Goal: Information Seeking & Learning: Compare options

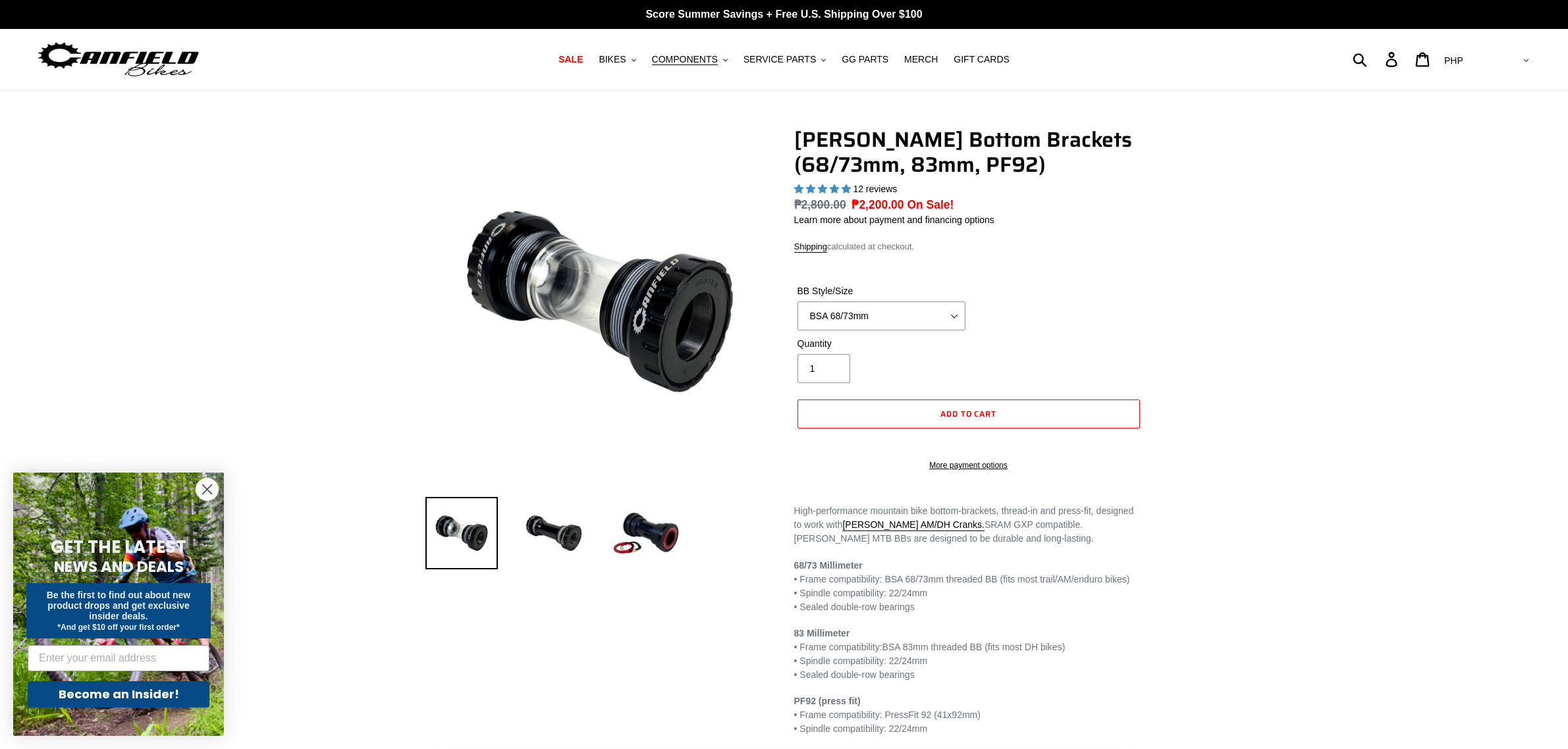
select select "highest-rating"
click at [620, 58] on span "BIKES" at bounding box center [612, 59] width 27 height 11
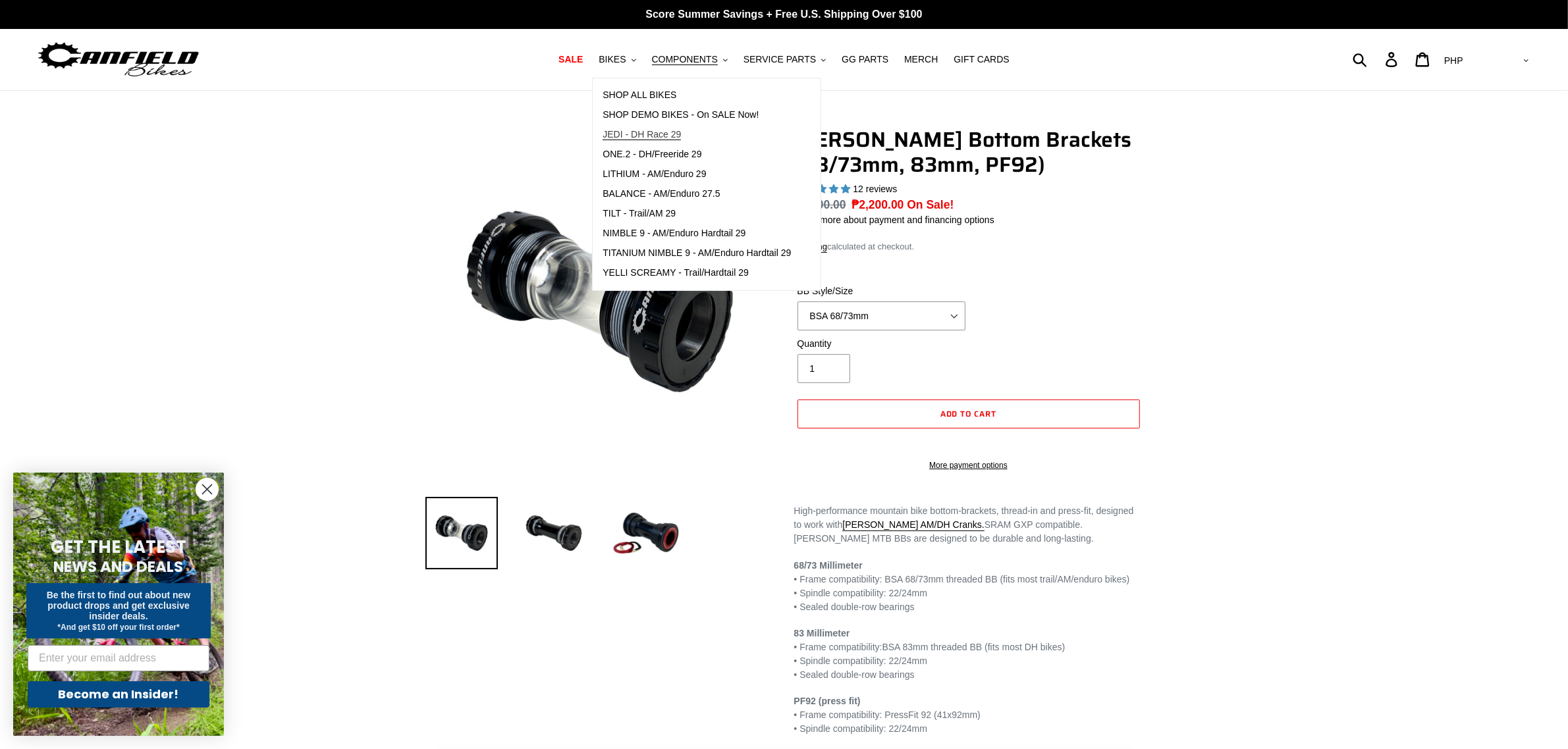
click at [660, 135] on span "JEDI - DH Race 29" at bounding box center [641, 135] width 78 height 11
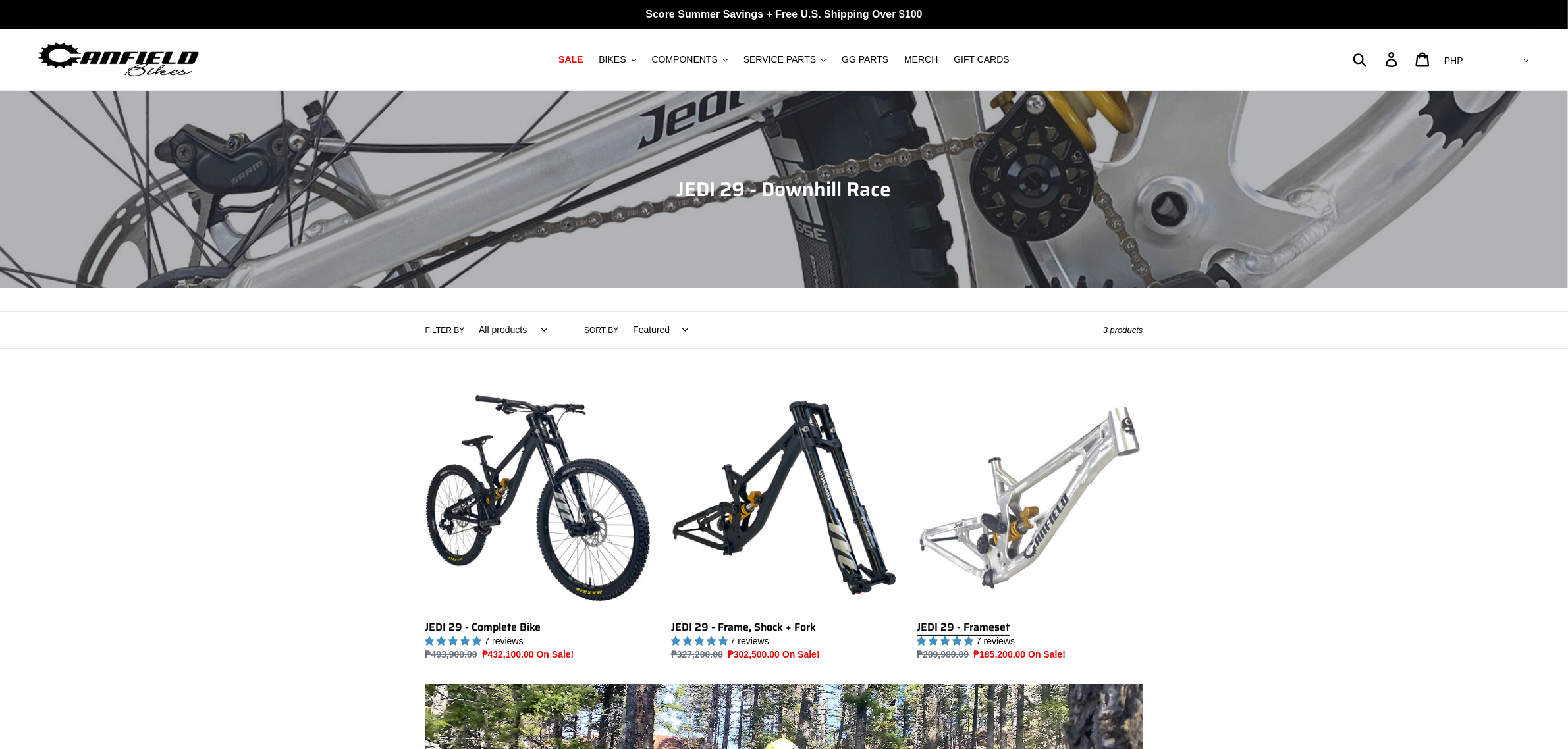
click at [1023, 529] on link "JEDI 29 - Frameset" at bounding box center [1028, 524] width 225 height 278
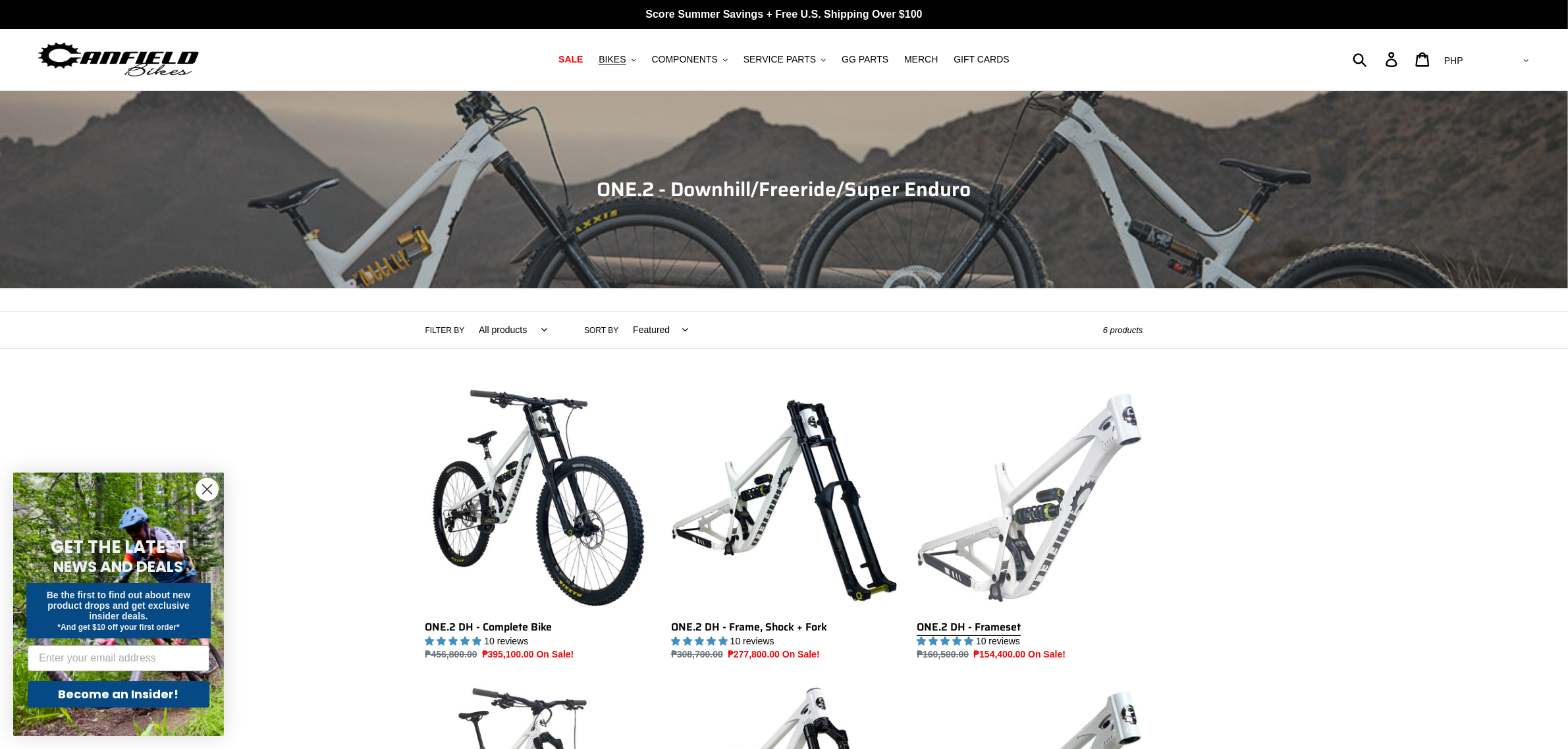
click at [995, 528] on link "ONE.2 DH - Frameset" at bounding box center [1028, 524] width 225 height 278
click at [998, 524] on link "ONE.2 DH - Frameset" at bounding box center [1028, 524] width 225 height 278
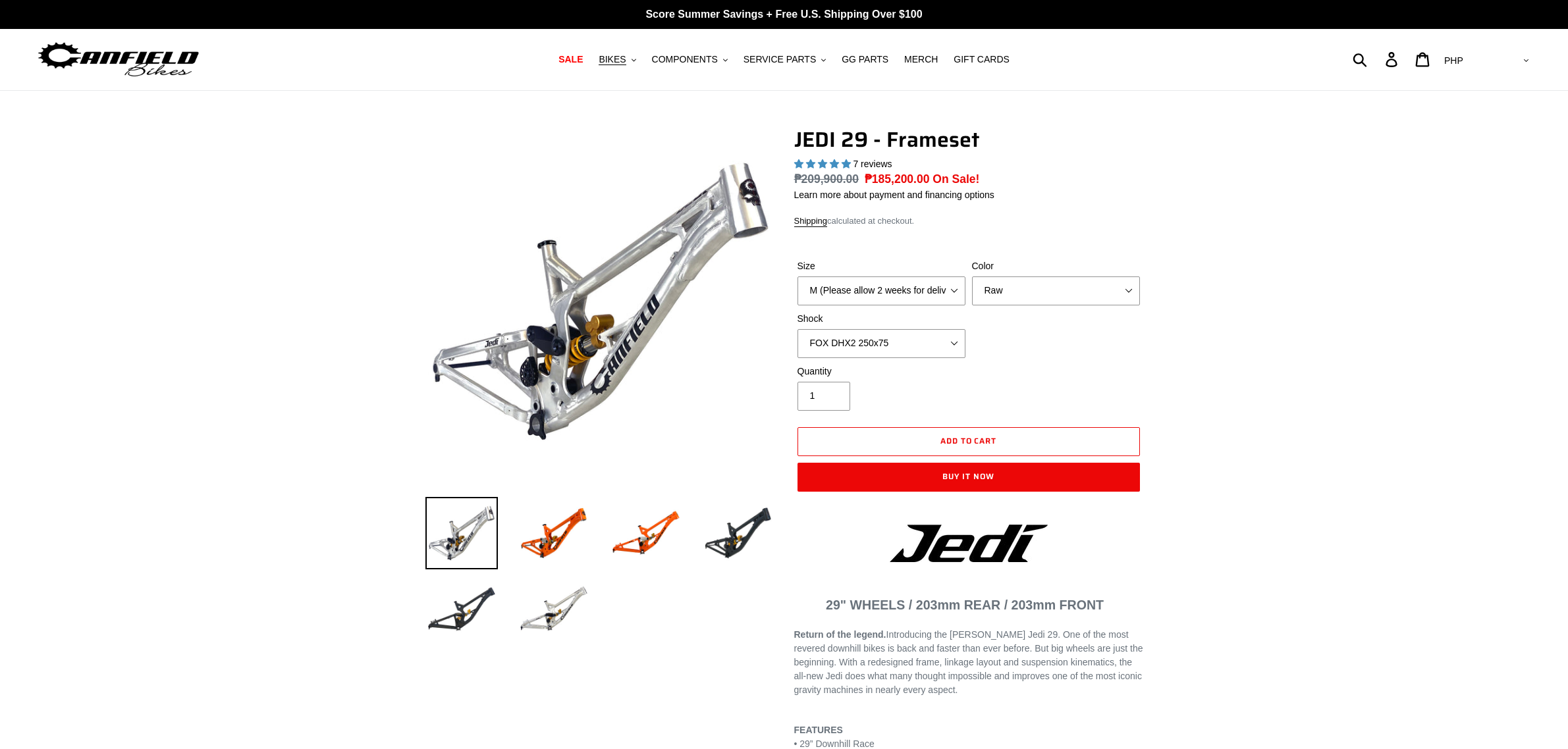
select select "highest-rating"
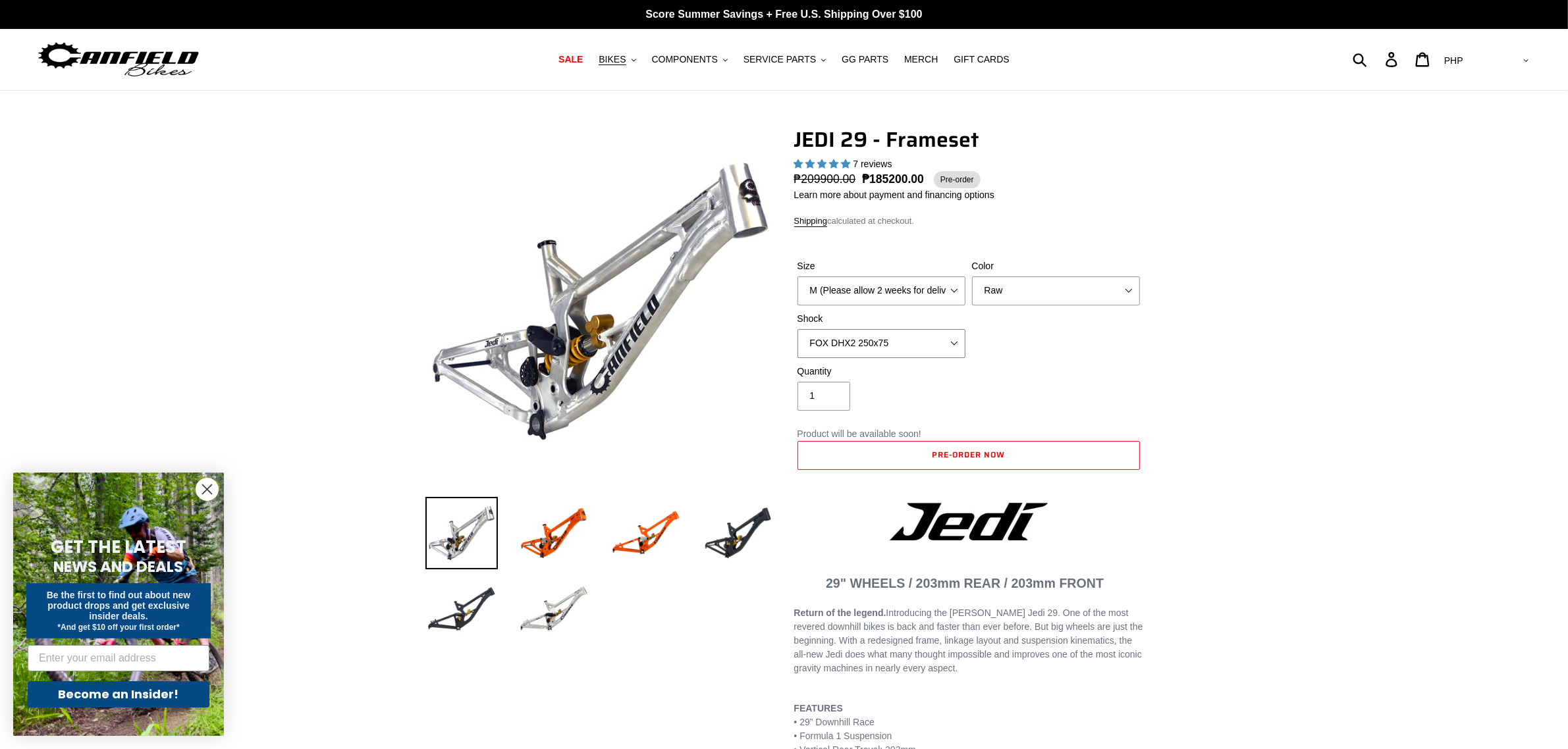
click at [919, 338] on select "No Shock FOX DHX2 250x75 RockShox Vivid Ultimate DH 250x75 EXT e-Storia LOX V3" at bounding box center [881, 344] width 168 height 29
click at [797, 330] on select "No Shock FOX DHX2 250x75 RockShox Vivid Ultimate DH 250x75 EXT e-Storia LOX V3" at bounding box center [881, 344] width 168 height 29
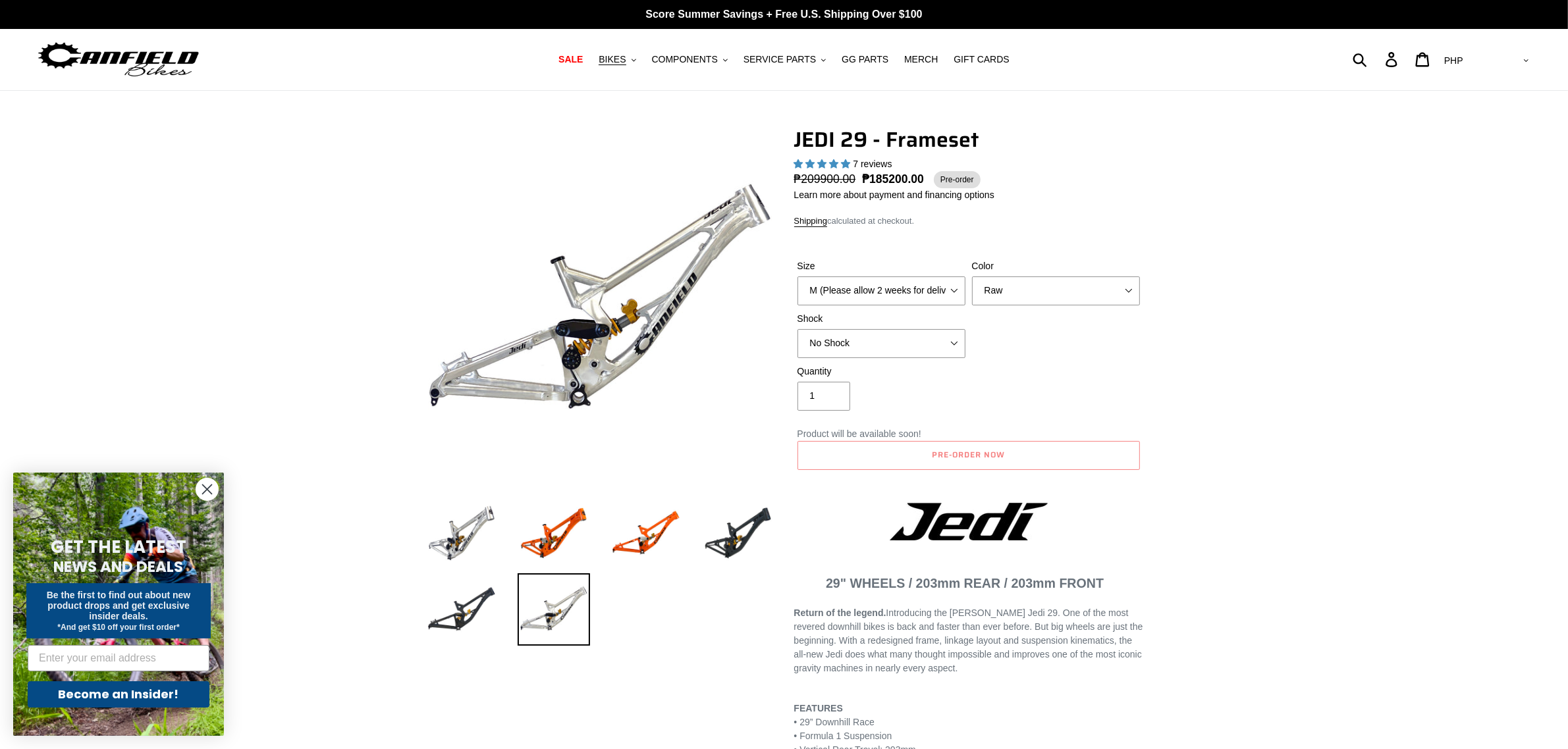
click at [934, 344] on select "No Shock FOX DHX2 250x75 RockShox Vivid Ultimate DH 250x75 EXT e-Storia LOX V3" at bounding box center [881, 344] width 168 height 29
click at [797, 330] on select "No Shock FOX DHX2 250x75 RockShox Vivid Ultimate DH 250x75 EXT e-Storia LOX V3" at bounding box center [881, 344] width 168 height 29
click at [920, 340] on select "No Shock FOX DHX2 250x75 RockShox Vivid Ultimate DH 250x75 EXT e-Storia LOX V3" at bounding box center [881, 344] width 168 height 29
click at [797, 330] on select "No Shock FOX DHX2 250x75 RockShox Vivid Ultimate DH 250x75 EXT e-Storia LOX V3" at bounding box center [881, 344] width 168 height 29
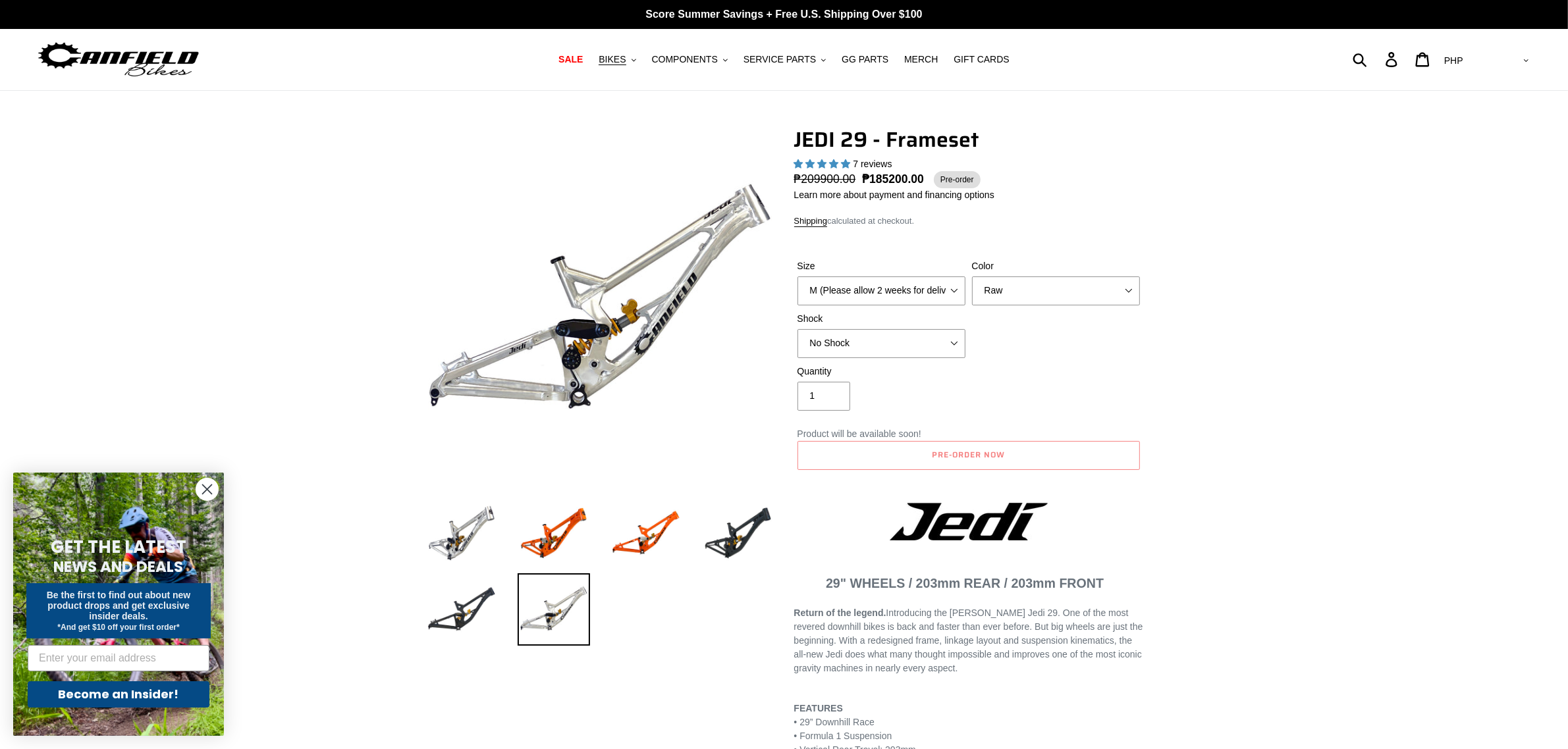
click at [1072, 362] on div "Size M (Please allow 2 weeks for delivery) L (Please allow 2 weeks for delivery…" at bounding box center [968, 312] width 349 height 105
click at [895, 347] on select "No Shock FOX DHX2 250x75 RockShox Vivid Ultimate DH 250x75 EXT e-Storia LOX V3" at bounding box center [881, 344] width 168 height 29
click at [797, 330] on select "No Shock FOX DHX2 250x75 RockShox Vivid Ultimate DH 250x75 EXT e-Storia LOX V3" at bounding box center [881, 344] width 168 height 29
click at [1044, 369] on div "Quantity 1" at bounding box center [968, 391] width 349 height 53
click at [863, 347] on select "No Shock FOX DHX2 250x75 RockShox Vivid Ultimate DH 250x75 EXT e-Storia LOX V3" at bounding box center [881, 344] width 168 height 29
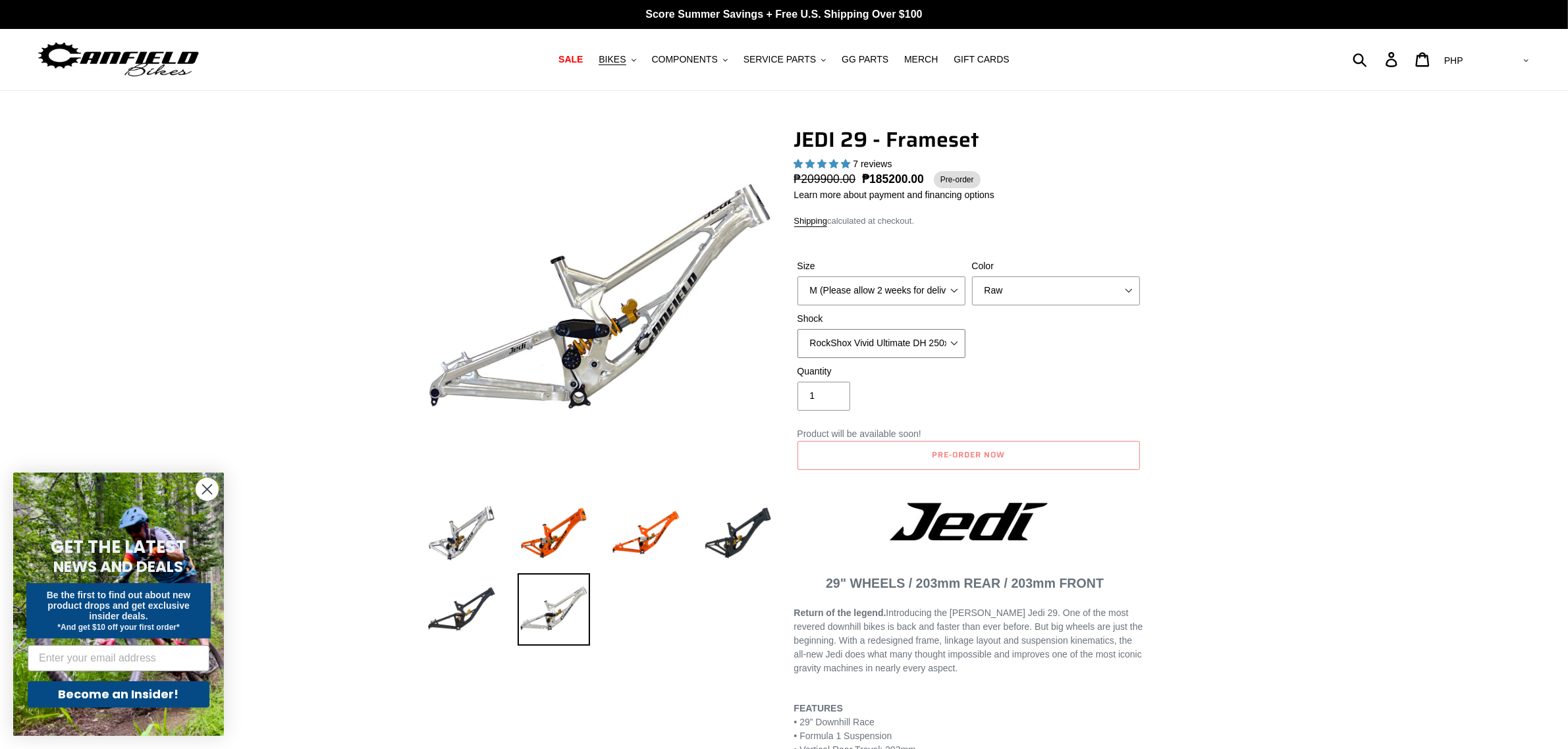
select select "No Shock"
click at [797, 330] on select "No Shock FOX DHX2 250x75 RockShox Vivid Ultimate DH 250x75 EXT e-Storia LOX V3" at bounding box center [881, 344] width 168 height 29
drag, startPoint x: 1511, startPoint y: 53, endPoint x: 1508, endPoint y: 63, distance: 10.4
click at [1511, 53] on select "AED AFN ALL AMD ANG AUD AWG AZN BAM BBD BDT BGN BIF BND BOB BSD BWP BZD CAD CDF…" at bounding box center [1484, 60] width 92 height 24
select select "USD"
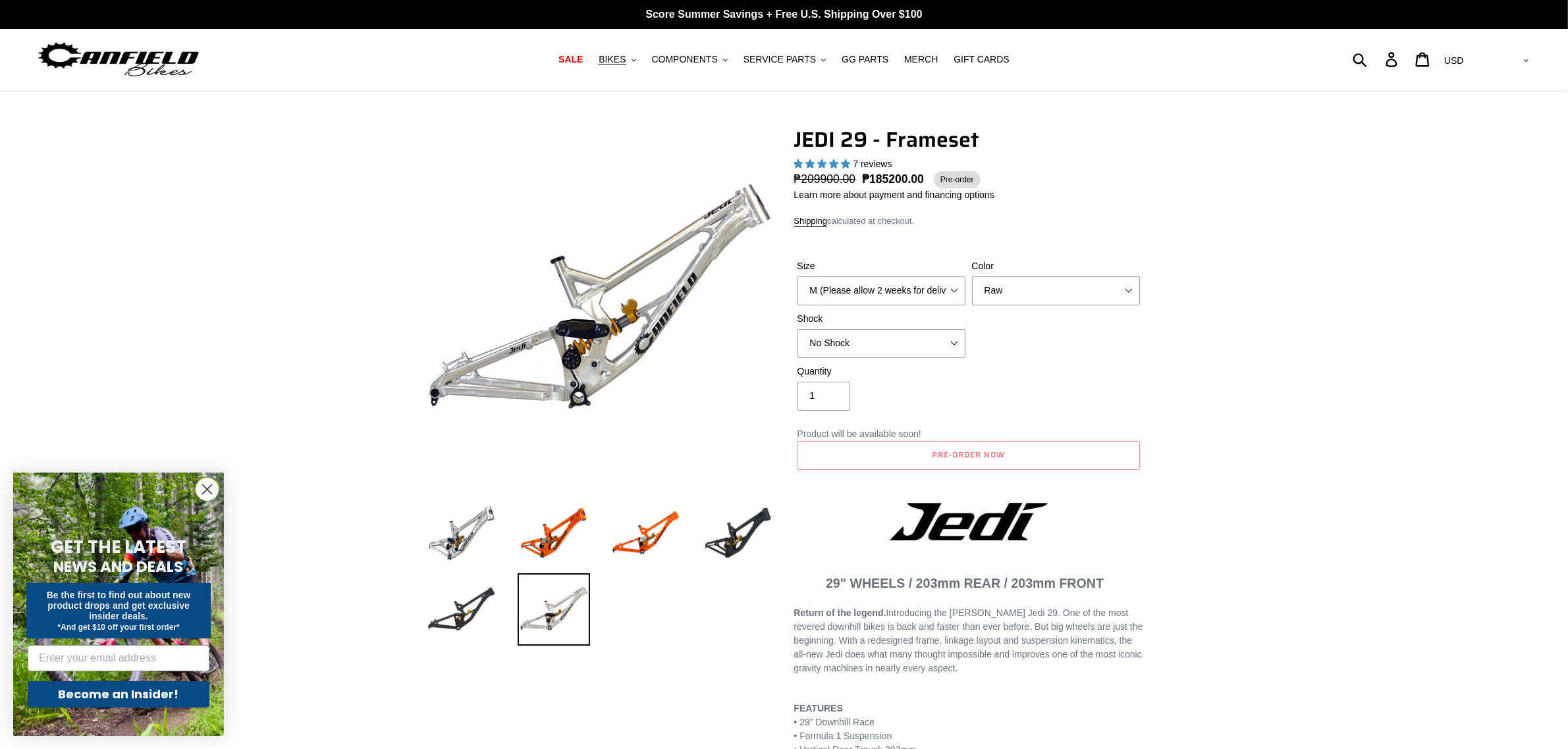
click at [1492, 48] on select "AED AFN ALL AMD ANG AUD AWG AZN BAM BBD BDT BGN BIF BND BOB BSD BWP BZD CAD CDF…" at bounding box center [1484, 60] width 92 height 24
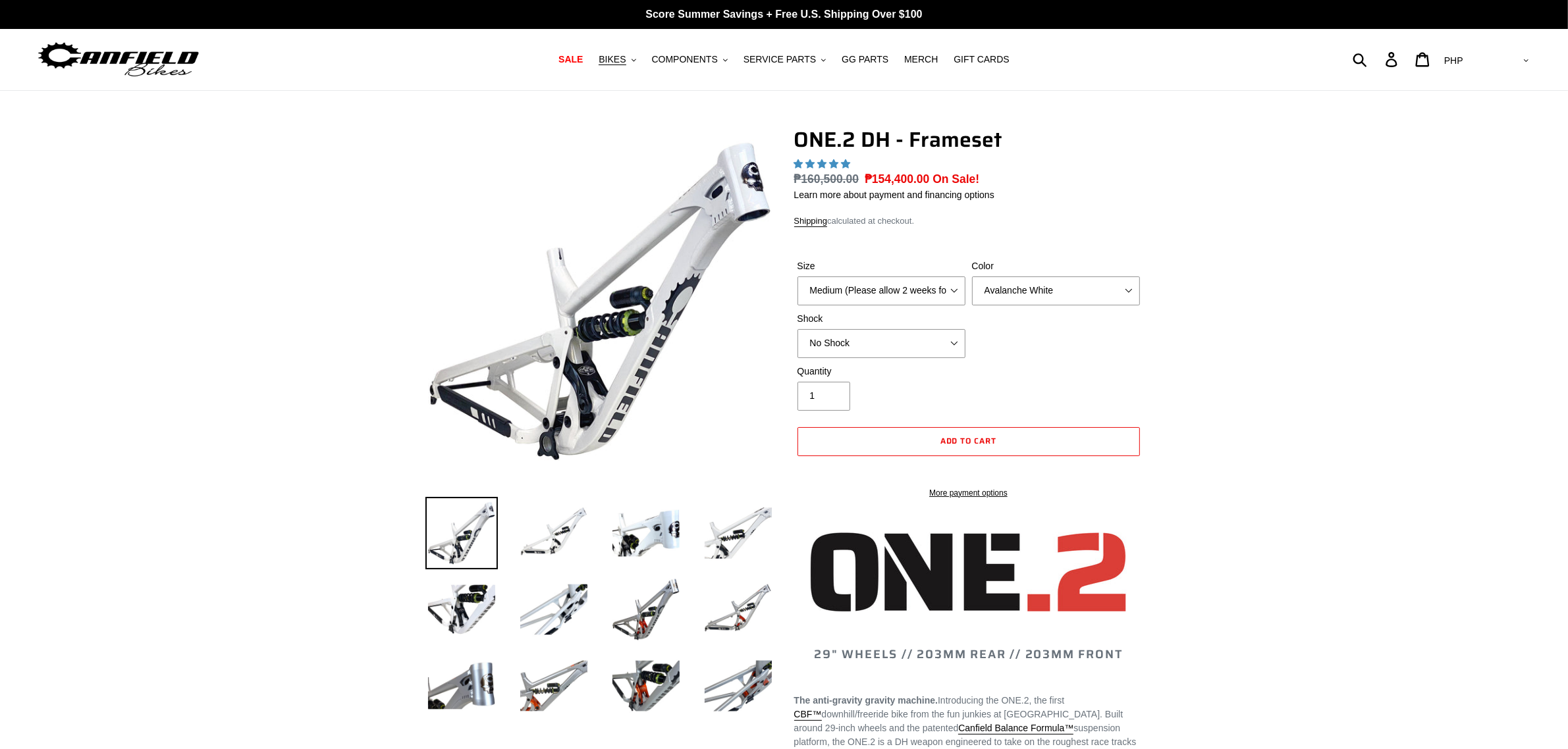
select select "highest-rating"
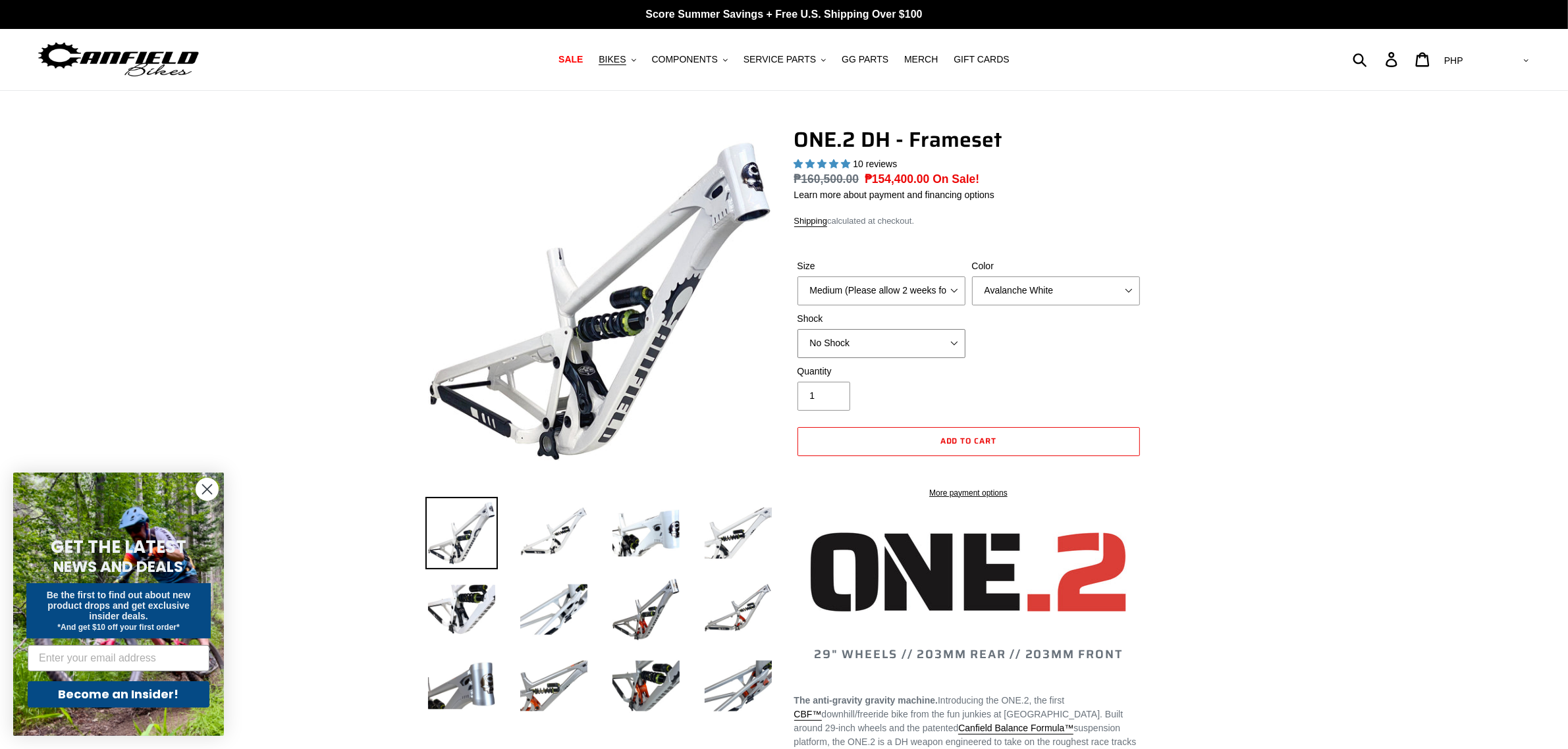
click at [919, 347] on select "No Shock Fox DHX2 Coil RockShox Vivid Coil EXT Storia LOK V3 (Custom Order)" at bounding box center [881, 344] width 168 height 29
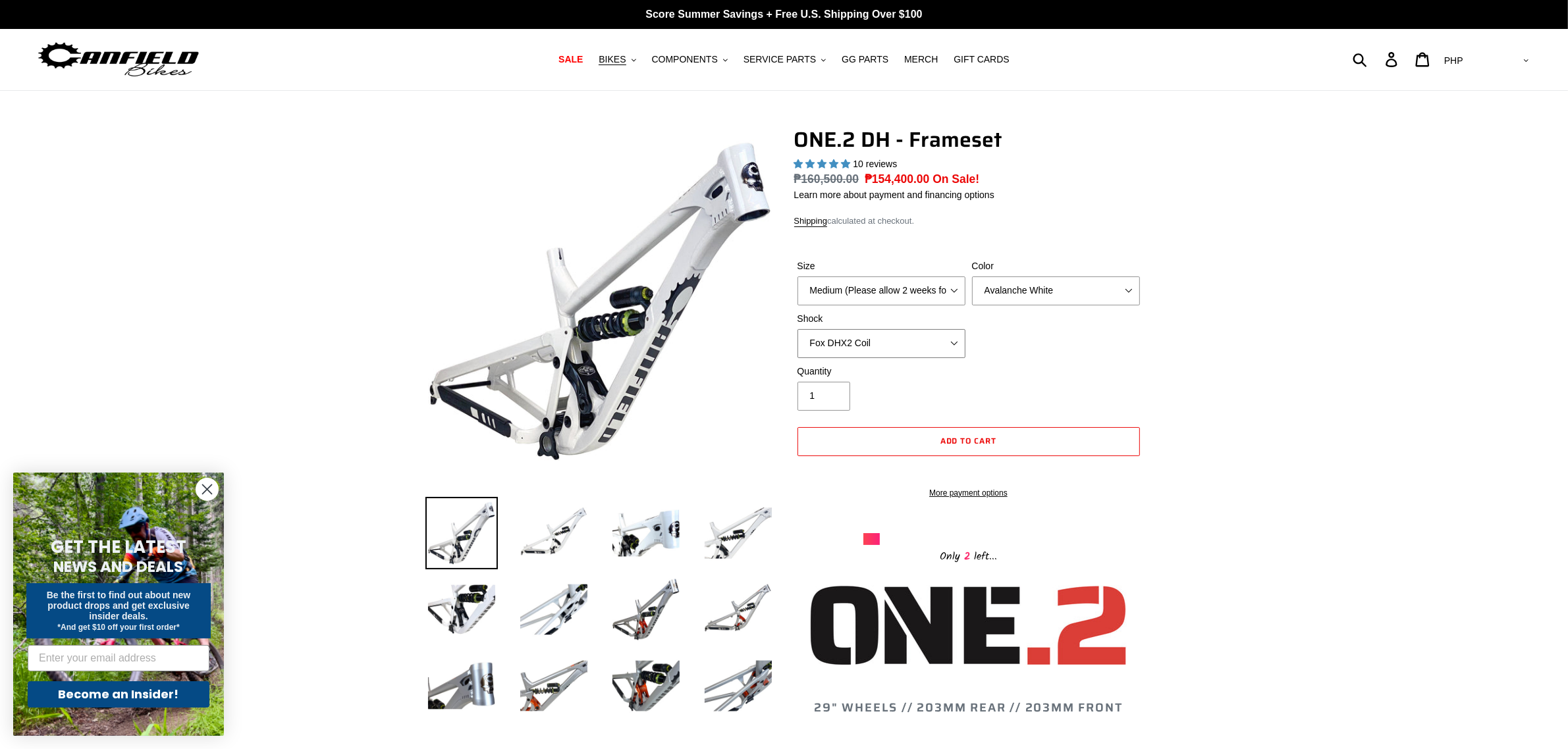
click at [797, 330] on select "No Shock Fox DHX2 Coil RockShox Vivid Coil EXT Storia LOK V3 (Custom Order)" at bounding box center [881, 344] width 168 height 29
click at [877, 334] on select "No Shock Fox DHX2 Coil RockShox Vivid Coil EXT Storia LOK V3 (Custom Order)" at bounding box center [881, 344] width 168 height 29
select select "No Shock"
click at [797, 330] on select "No Shock Fox DHX2 Coil RockShox Vivid Coil EXT Storia LOK V3 (Custom Order)" at bounding box center [881, 344] width 168 height 29
click at [1515, 63] on select "AED AFN ALL AMD ANG AUD AWG AZN [GEOGRAPHIC_DATA] BBD BDT BGN BIF BND [PERSON_N…" at bounding box center [1484, 60] width 92 height 24
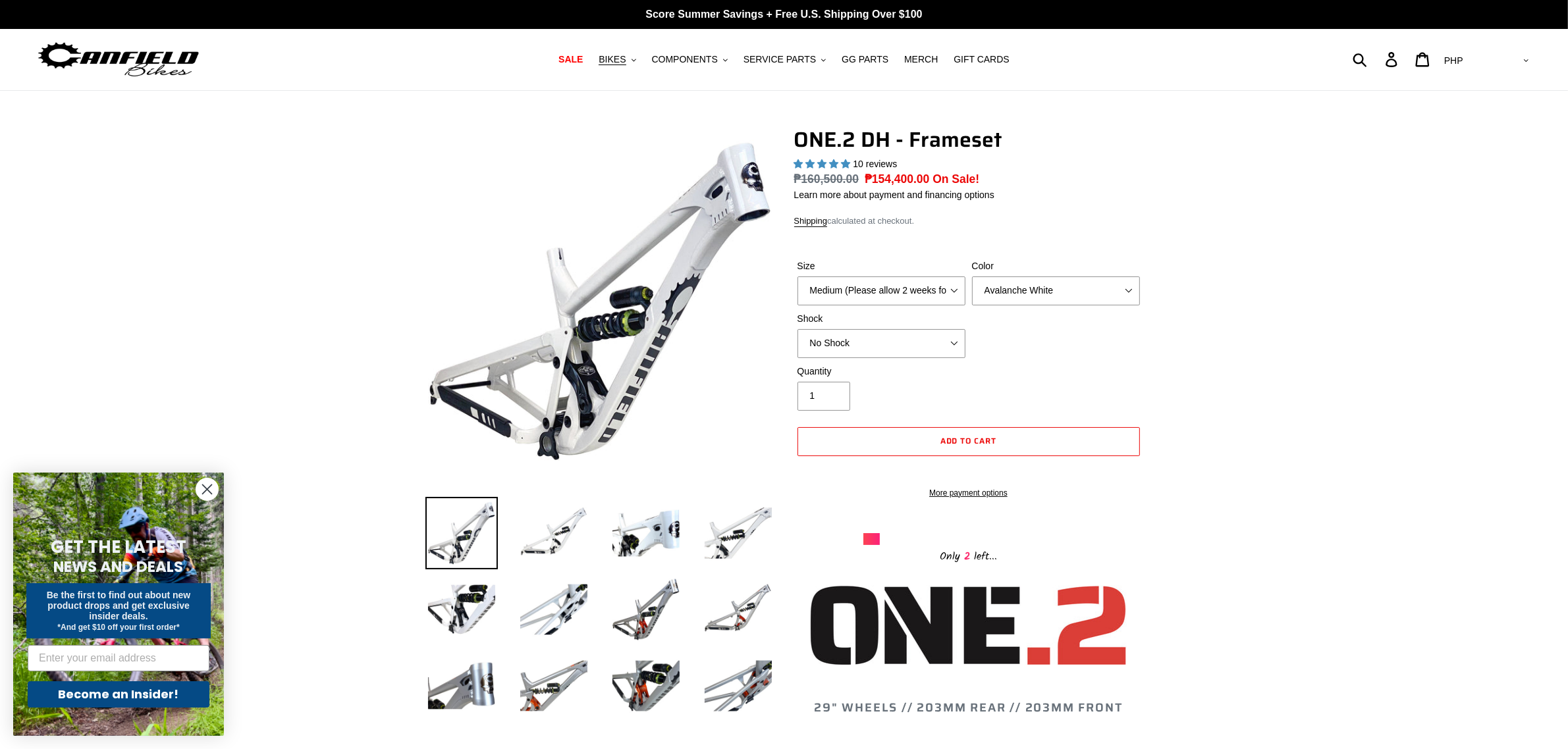
select select "USD"
click at [1492, 48] on select "AED AFN ALL AMD ANG AUD AWG AZN [GEOGRAPHIC_DATA] BBD BDT BGN BIF BND [PERSON_N…" at bounding box center [1484, 60] width 92 height 24
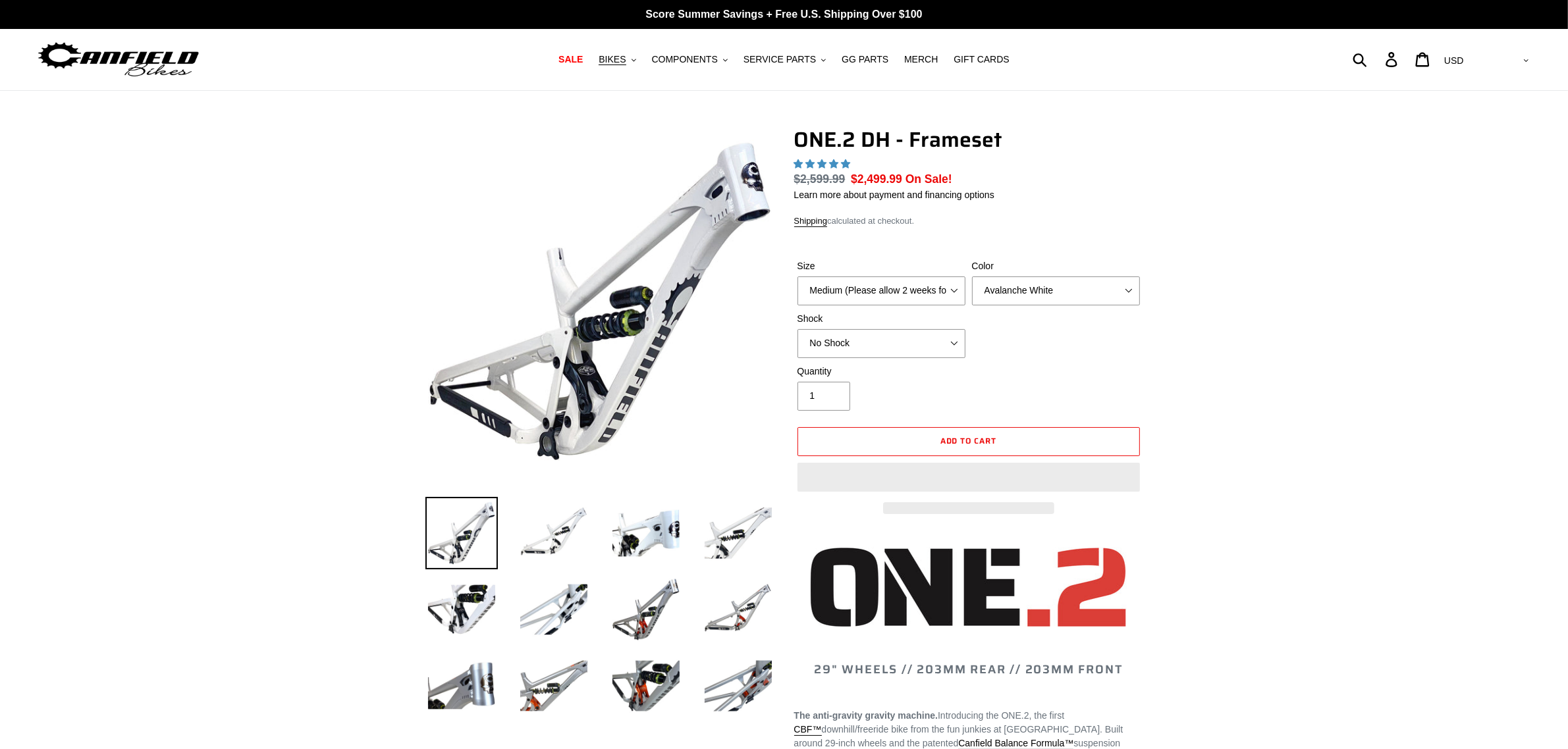
select select "highest-rating"
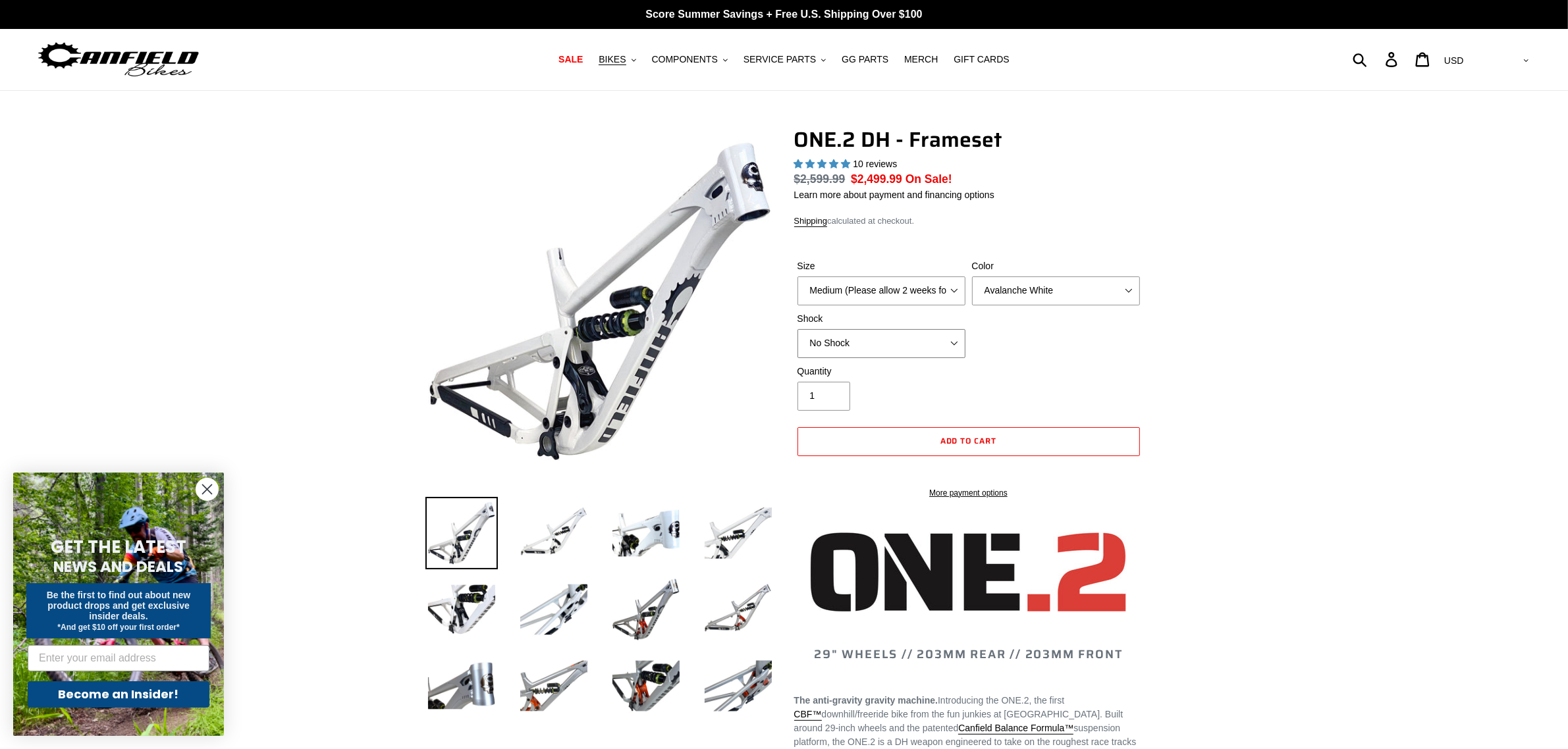
click at [921, 349] on select "No Shock Fox DHX2 Coil RockShox Vivid Coil EXT Storia LOK V3 (Custom Order)" at bounding box center [881, 344] width 168 height 29
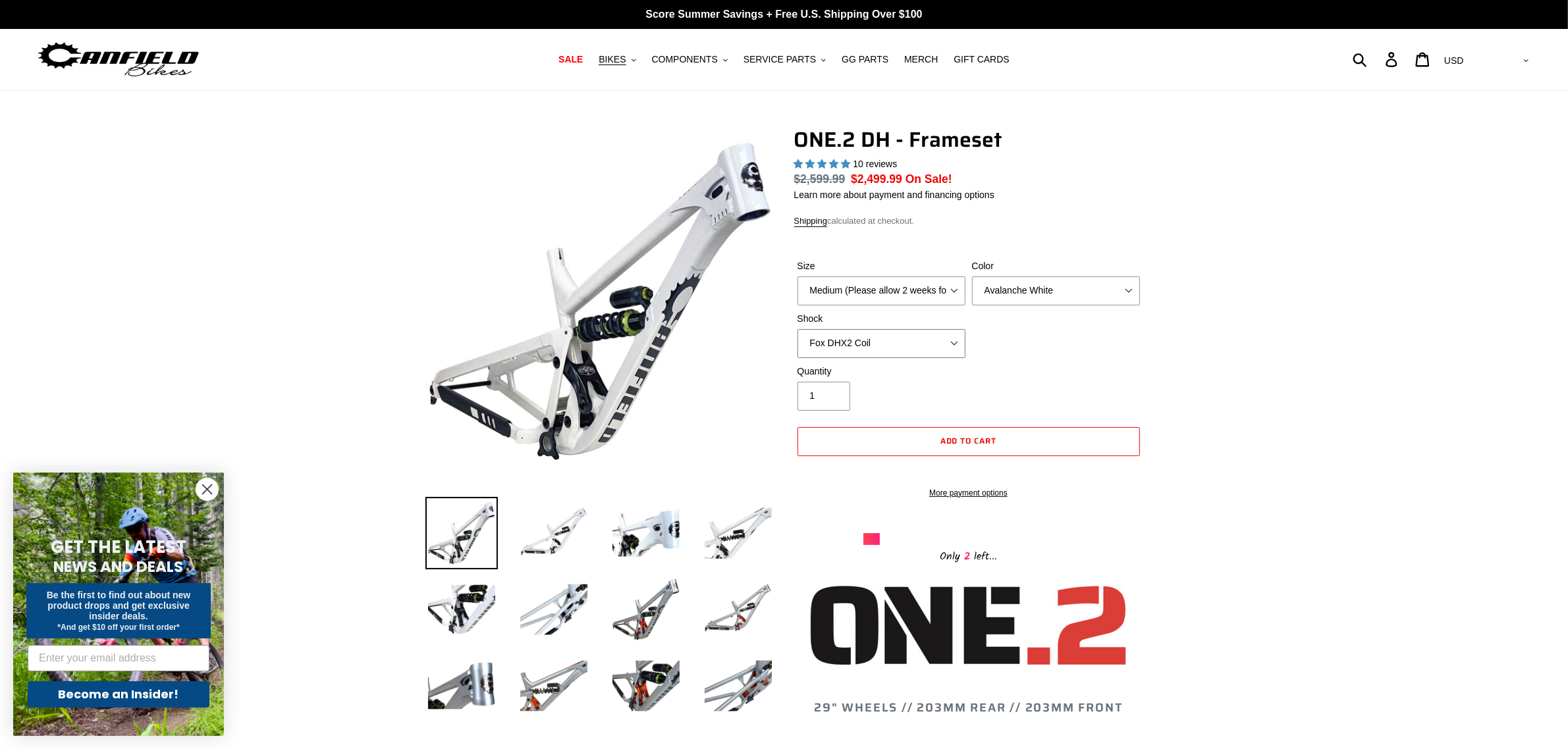
click at [797, 330] on select "No Shock Fox DHX2 Coil RockShox Vivid Coil EXT Storia LOK V3 (Custom Order)" at bounding box center [881, 344] width 168 height 29
click at [943, 344] on select "No Shock Fox DHX2 Coil RockShox Vivid Coil EXT Storia LOK V3 (Custom Order)" at bounding box center [881, 344] width 168 height 29
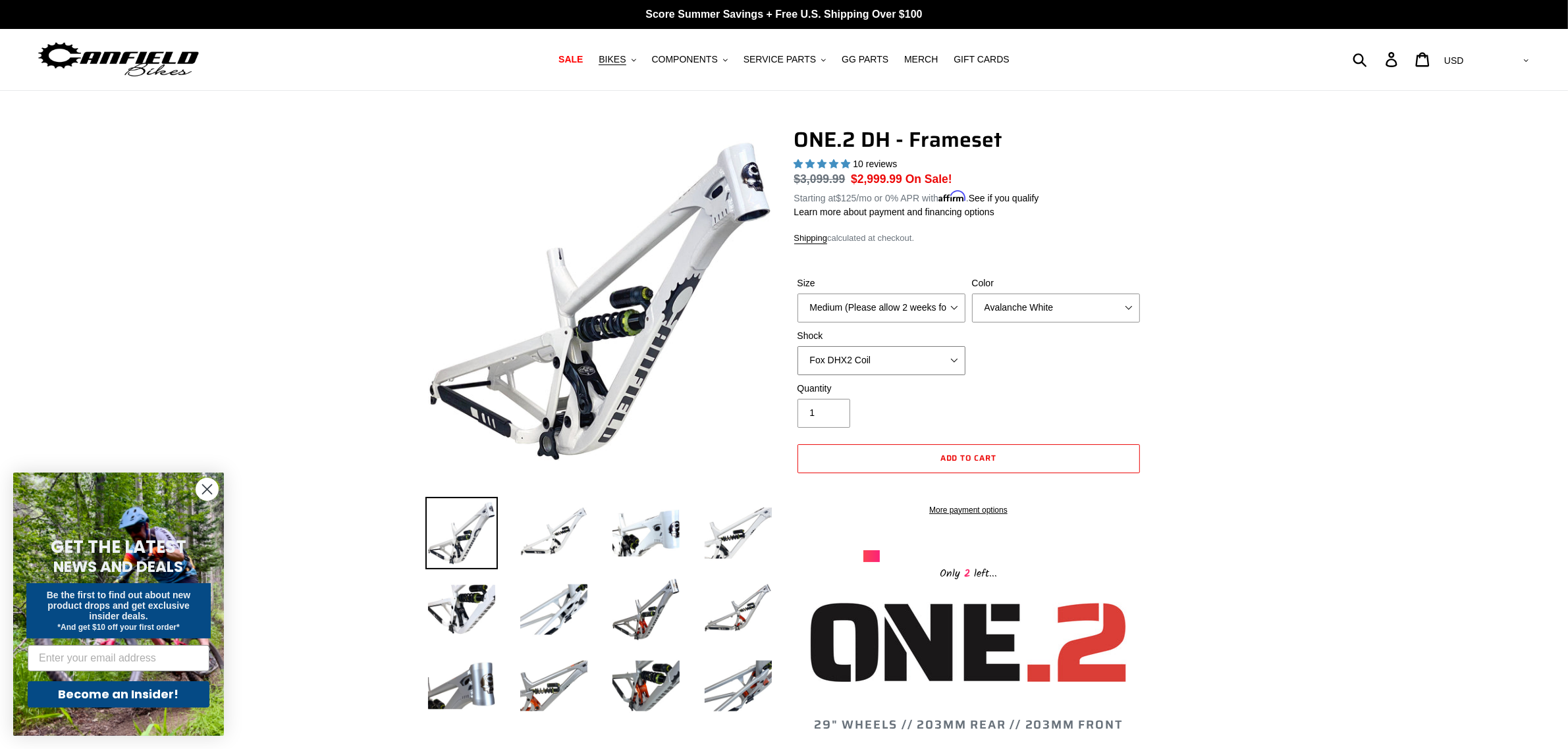
select select "No Shock"
click at [797, 347] on select "No Shock Fox DHX2 Coil RockShox Vivid Coil EXT Storia LOK V3 (Custom Order)" at bounding box center [881, 361] width 168 height 29
click at [1526, 57] on select "AED AFN ALL AMD ANG AUD AWG AZN [GEOGRAPHIC_DATA] BBD BDT BGN BIF BND [PERSON_N…" at bounding box center [1484, 60] width 92 height 24
select select "PHP"
click at [1492, 48] on select "AED AFN ALL AMD ANG AUD AWG AZN [GEOGRAPHIC_DATA] BBD BDT BGN BIF BND [PERSON_N…" at bounding box center [1484, 60] width 92 height 24
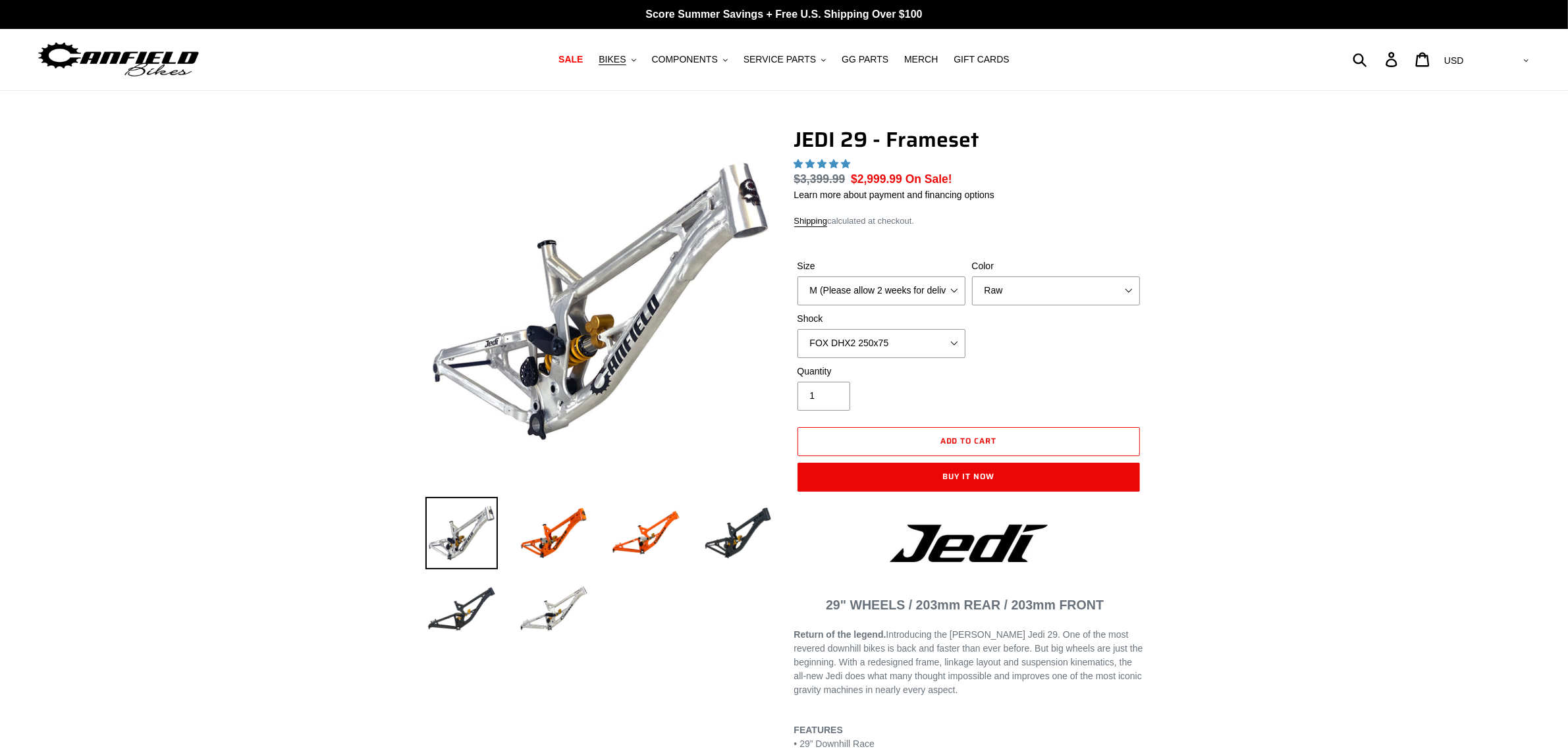
select select "highest-rating"
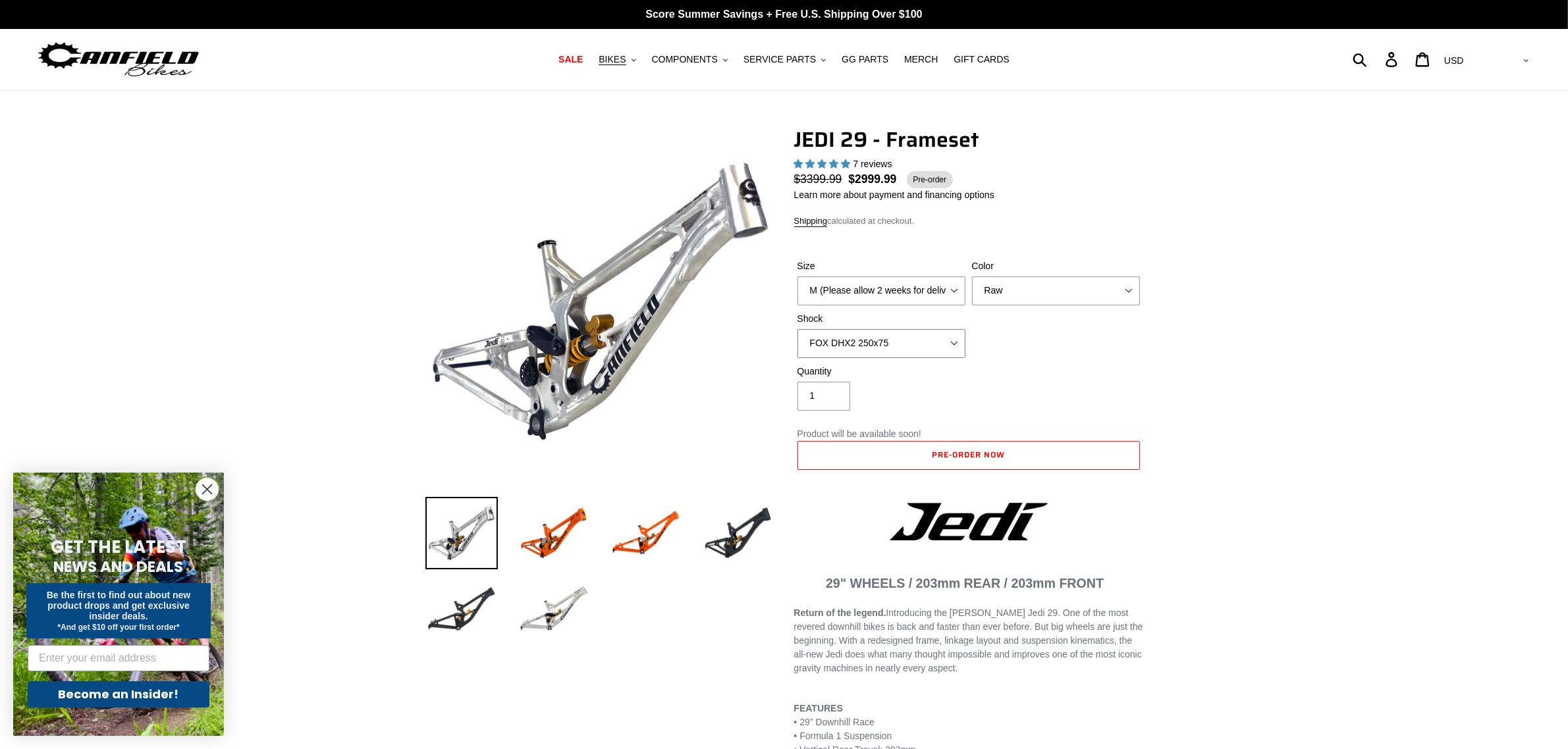
click at [929, 343] on select "No Shock FOX DHX2 250x75 RockShox Vivid Ultimate DH 250x75 EXT e-Storia LOX V3" at bounding box center [881, 344] width 168 height 29
select select "No Shock"
click at [797, 330] on select "No Shock FOX DHX2 250x75 RockShox Vivid Ultimate DH 250x75 EXT e-Storia LOX V3" at bounding box center [881, 344] width 168 height 29
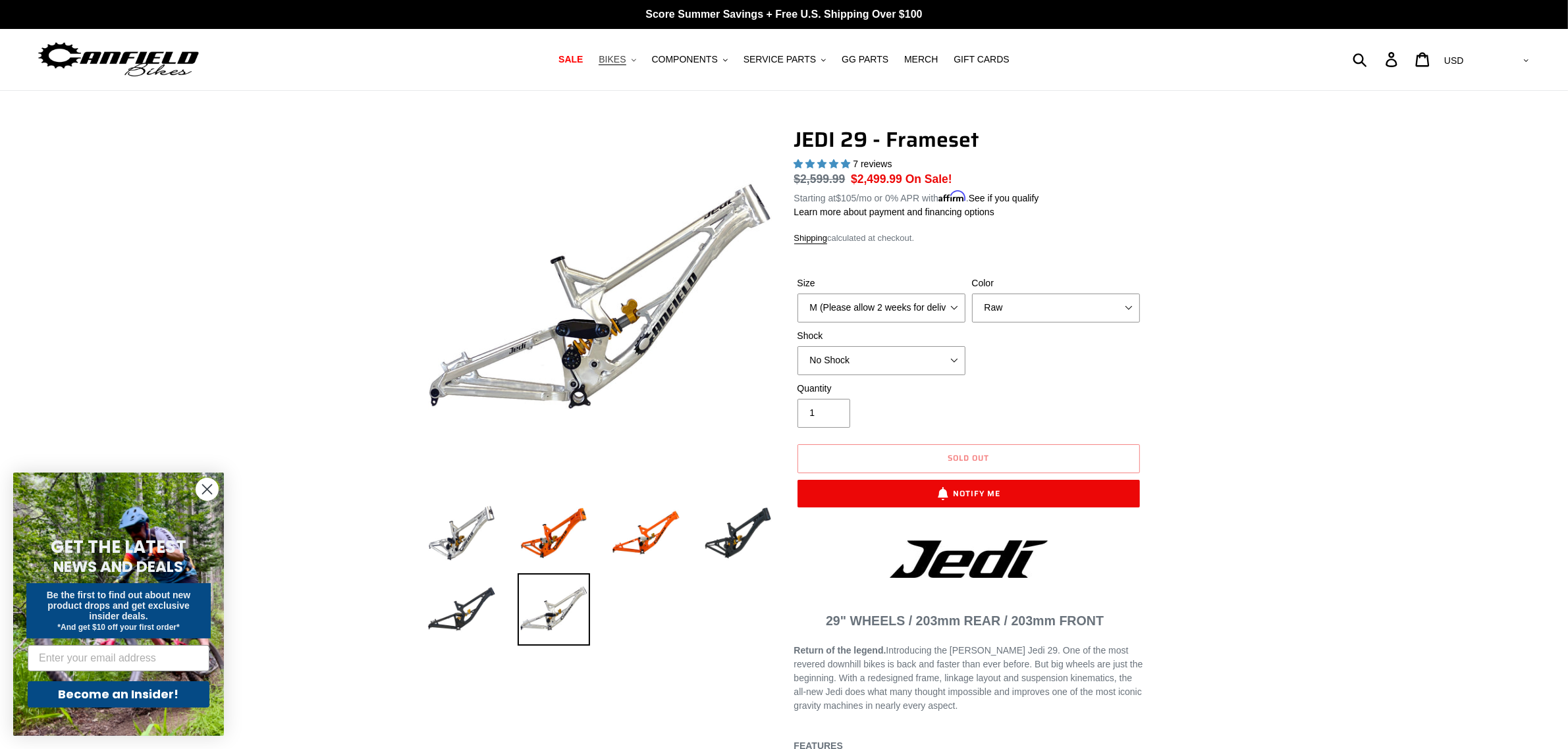
click at [623, 57] on span "BIKES" at bounding box center [612, 59] width 27 height 11
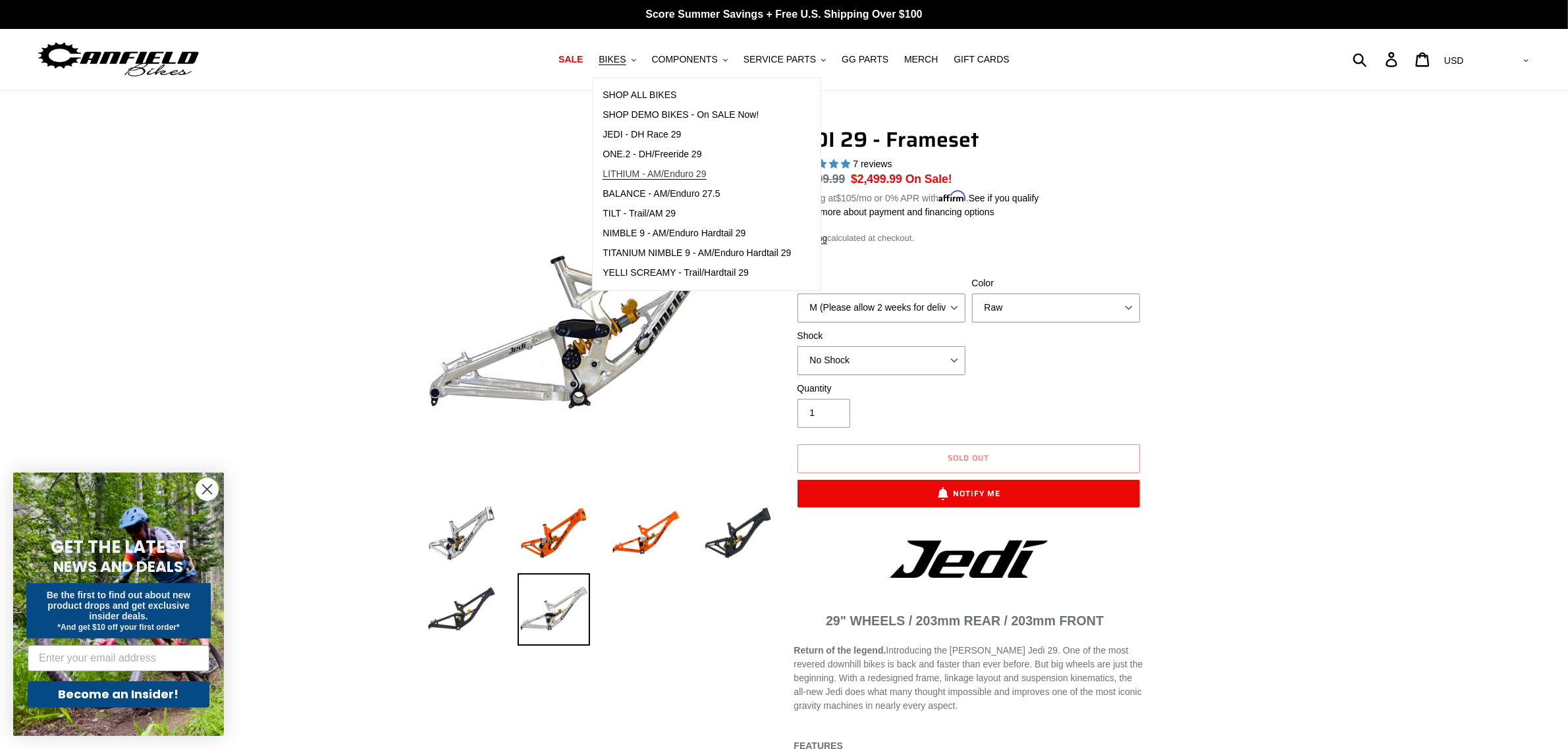
click at [670, 175] on span "LITHIUM - AM/Enduro 29" at bounding box center [654, 174] width 103 height 11
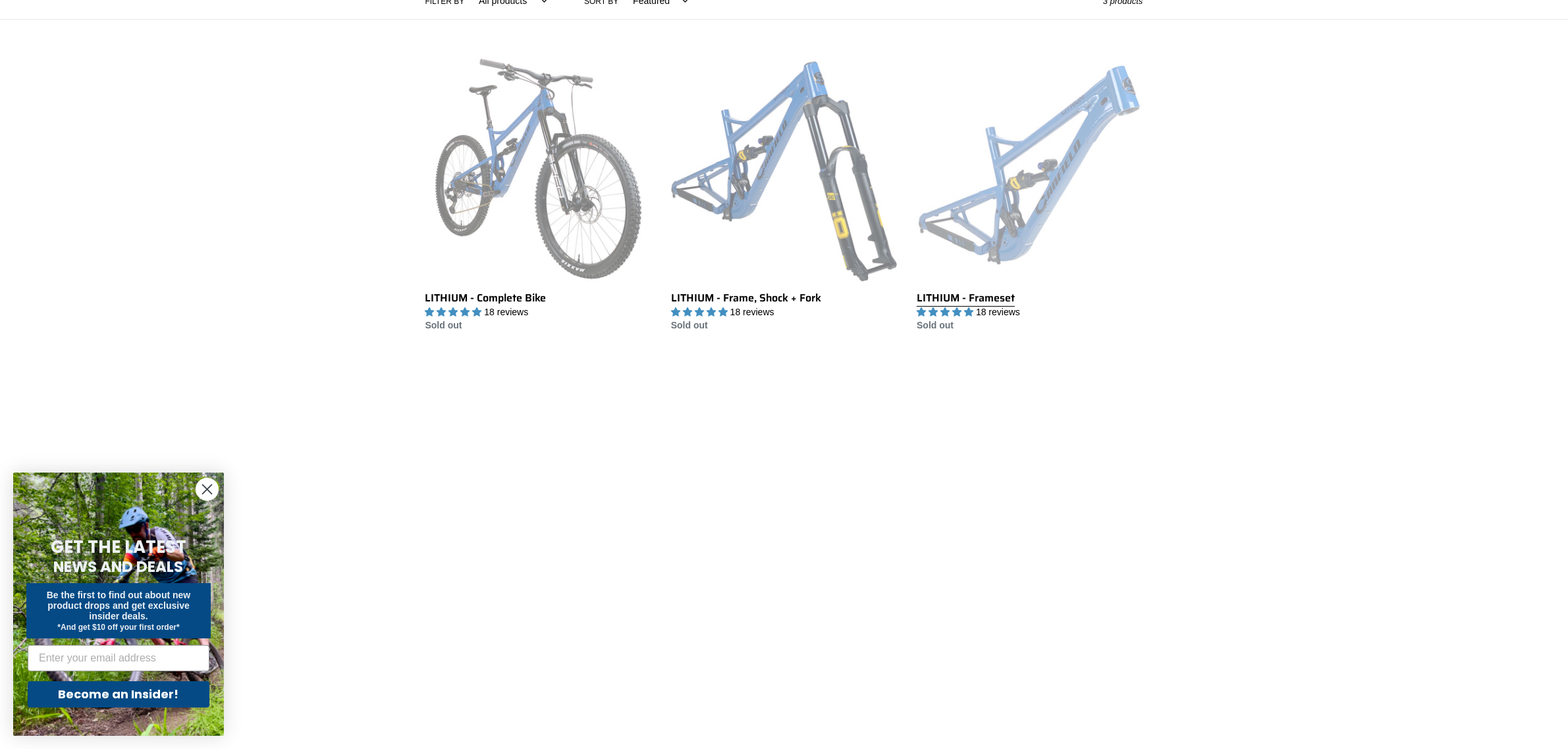
click at [1057, 180] on link "LITHIUM - Frameset" at bounding box center [1028, 194] width 225 height 278
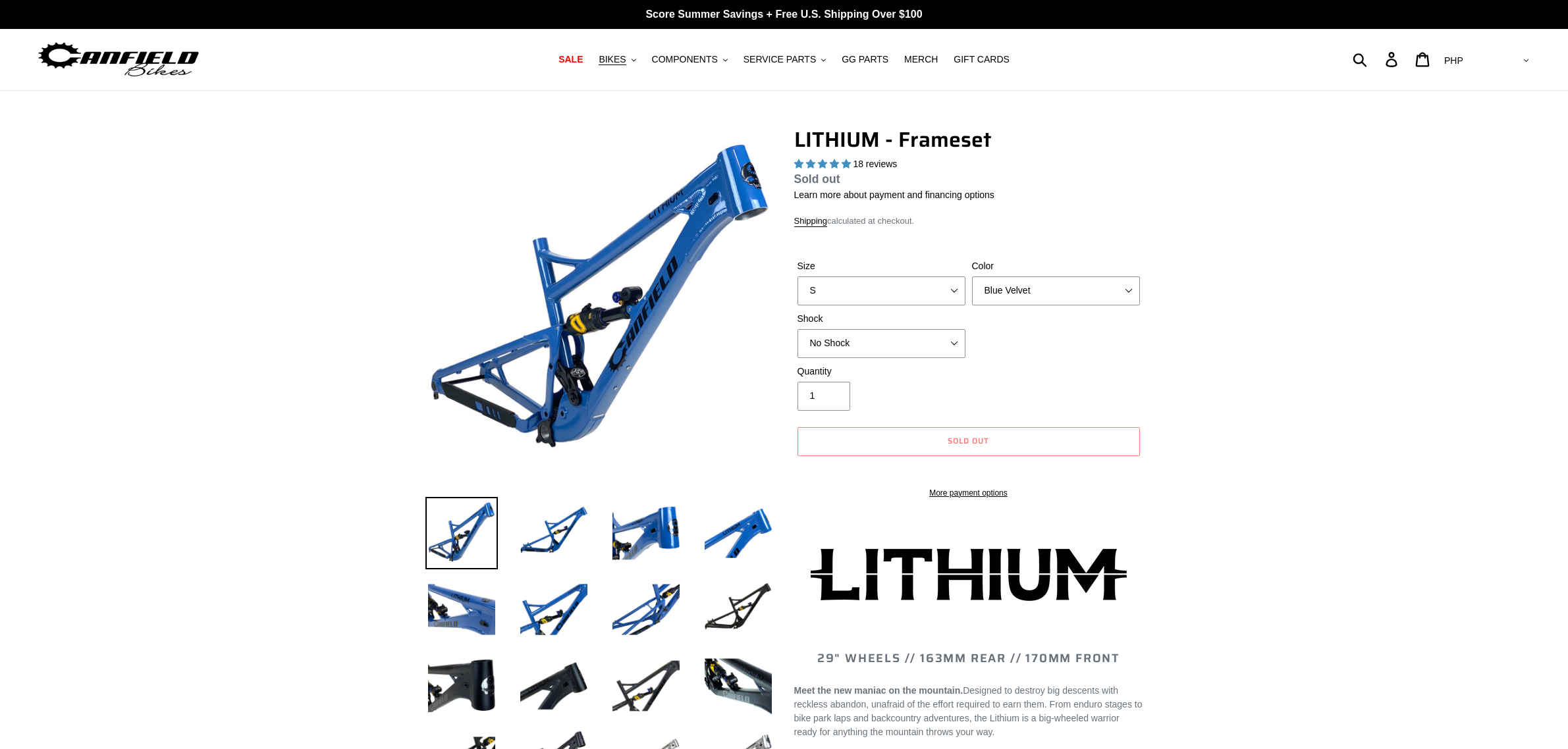
select select "highest-rating"
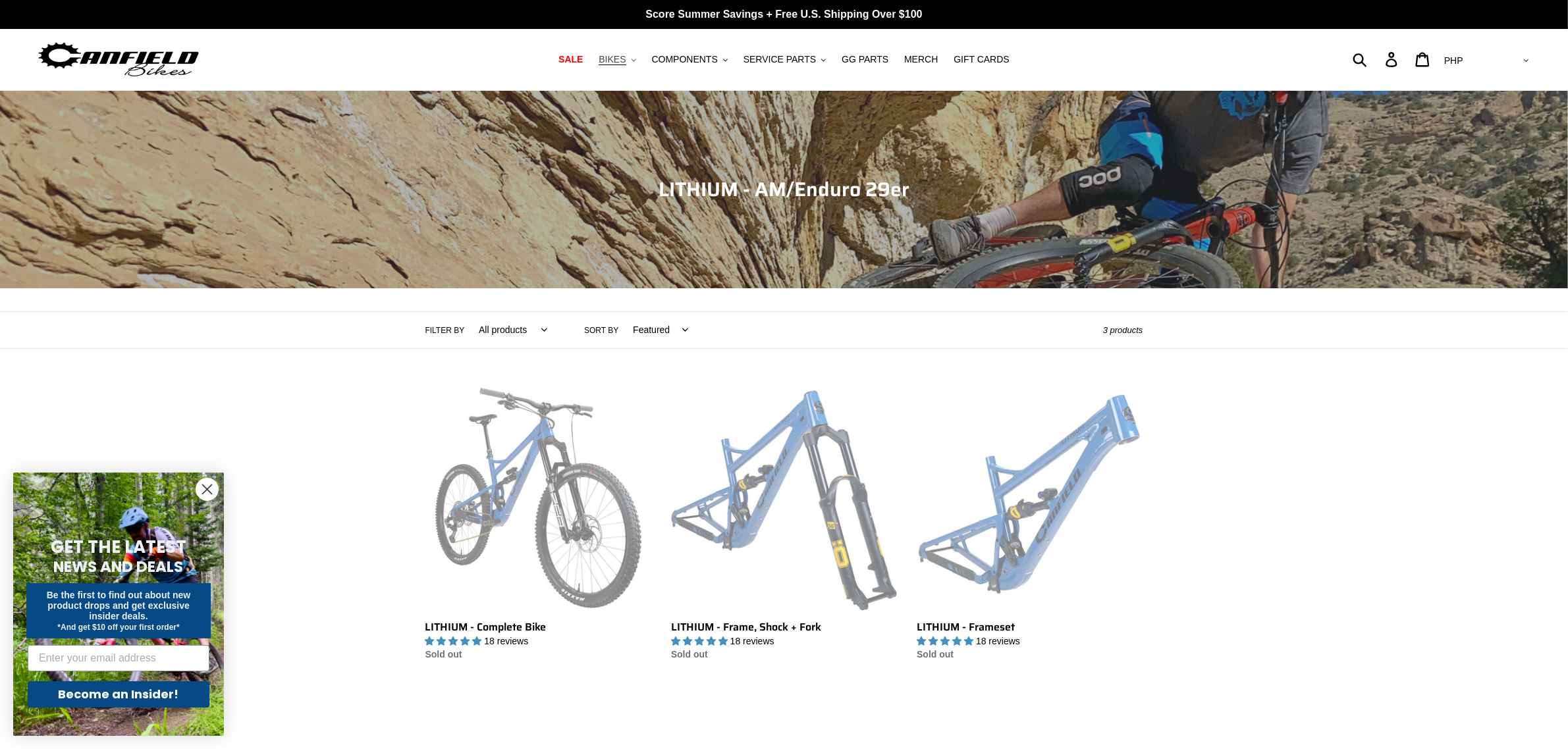
click at [640, 60] on button "BIKES .cls-1{fill:#231f20}" at bounding box center [617, 59] width 50 height 18
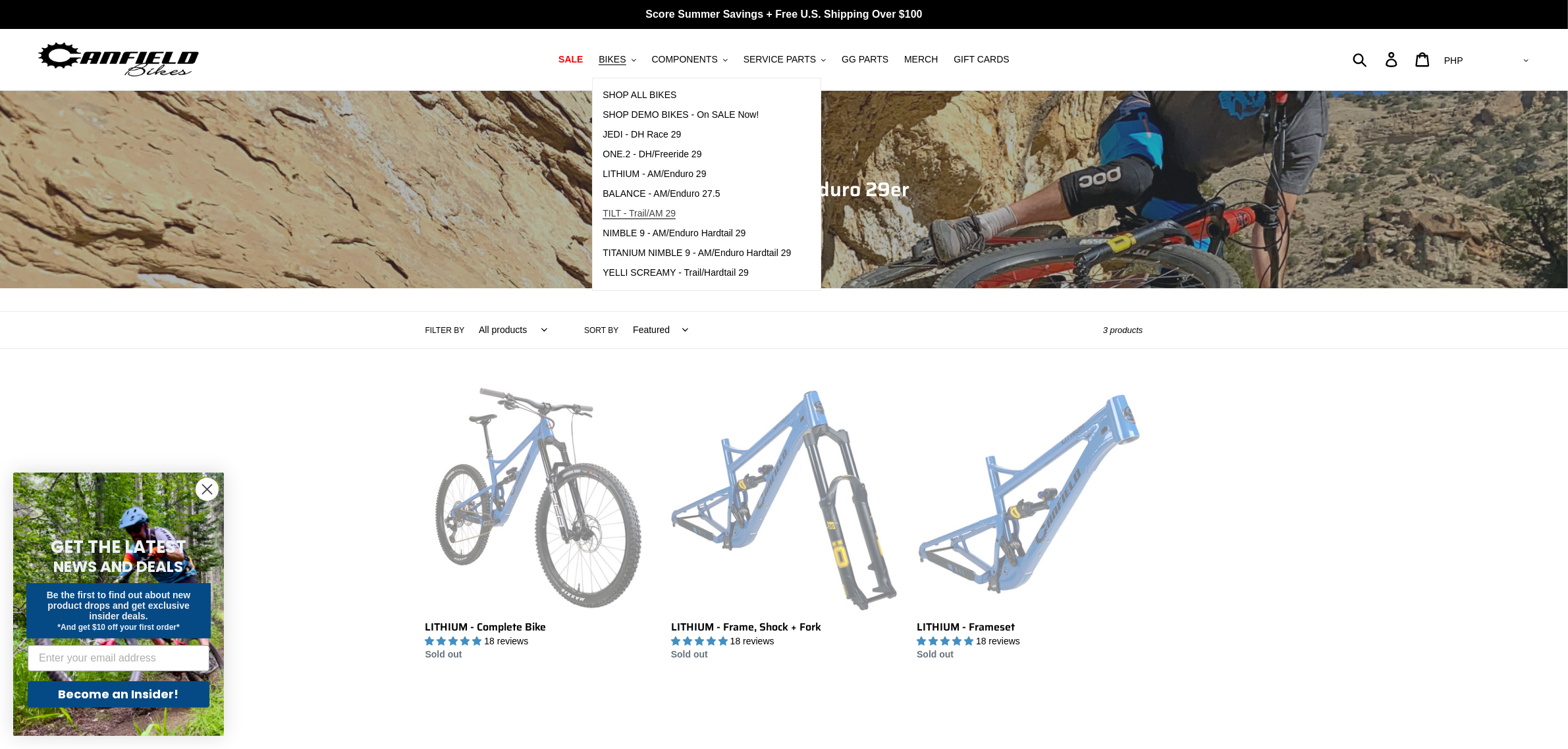
click at [702, 208] on link "TILT - Trail/AM 29" at bounding box center [697, 214] width 208 height 20
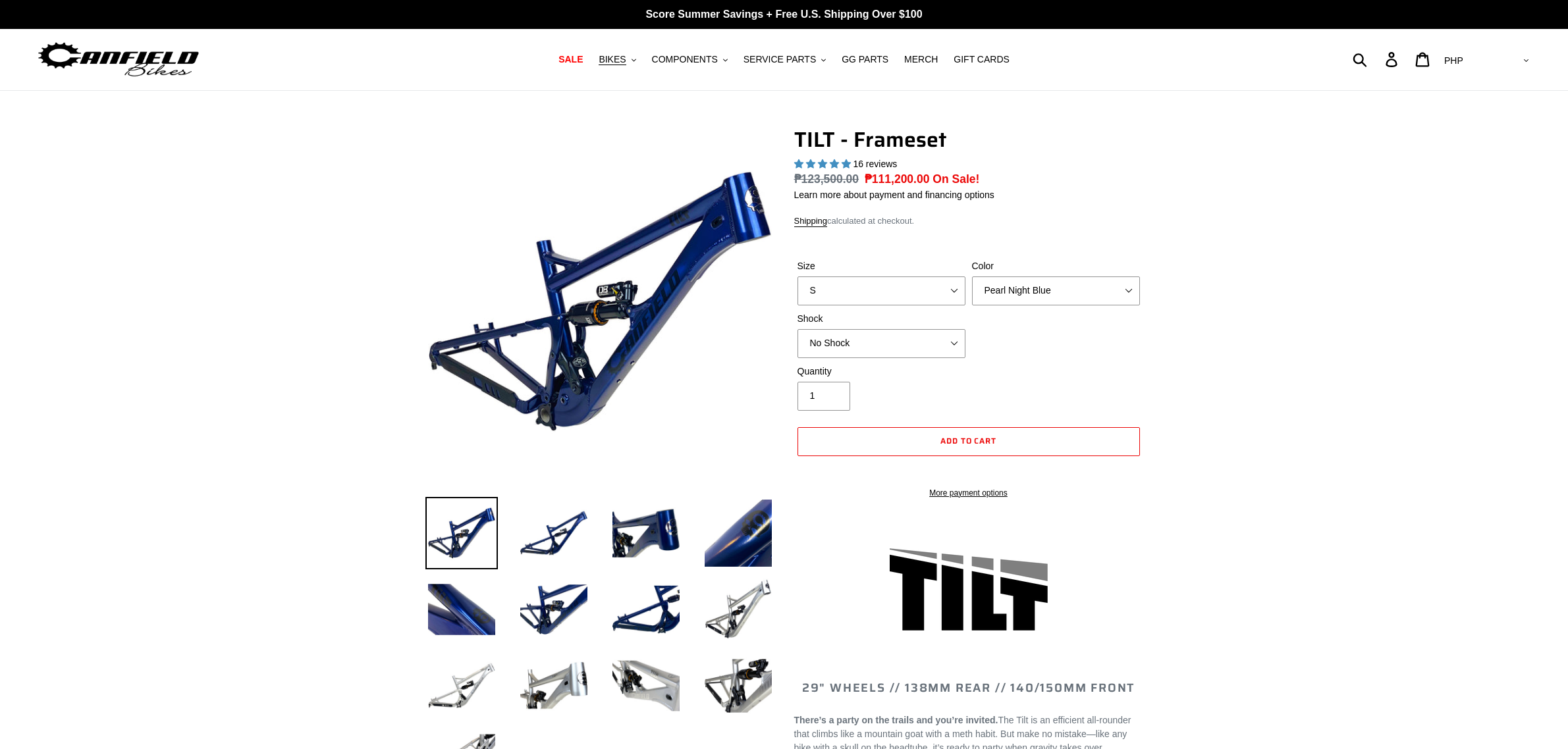
select select "highest-rating"
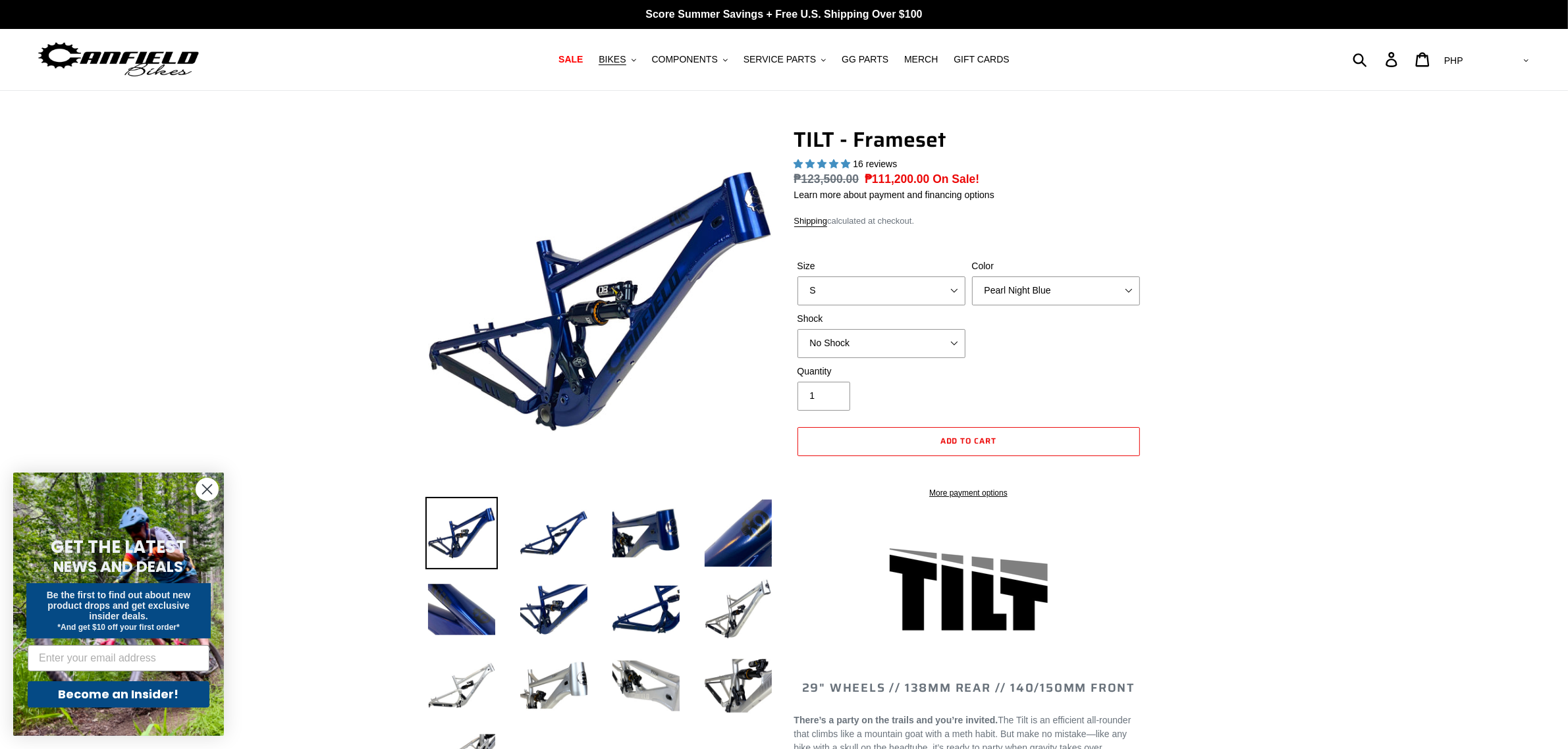
select select "USD"
click at [1492, 48] on select "AED AFN ALL AMD ANG AUD AWG AZN BAM BBD BDT BGN BIF BND BOB BSD BWP BZD CAD CDF…" at bounding box center [1484, 60] width 92 height 24
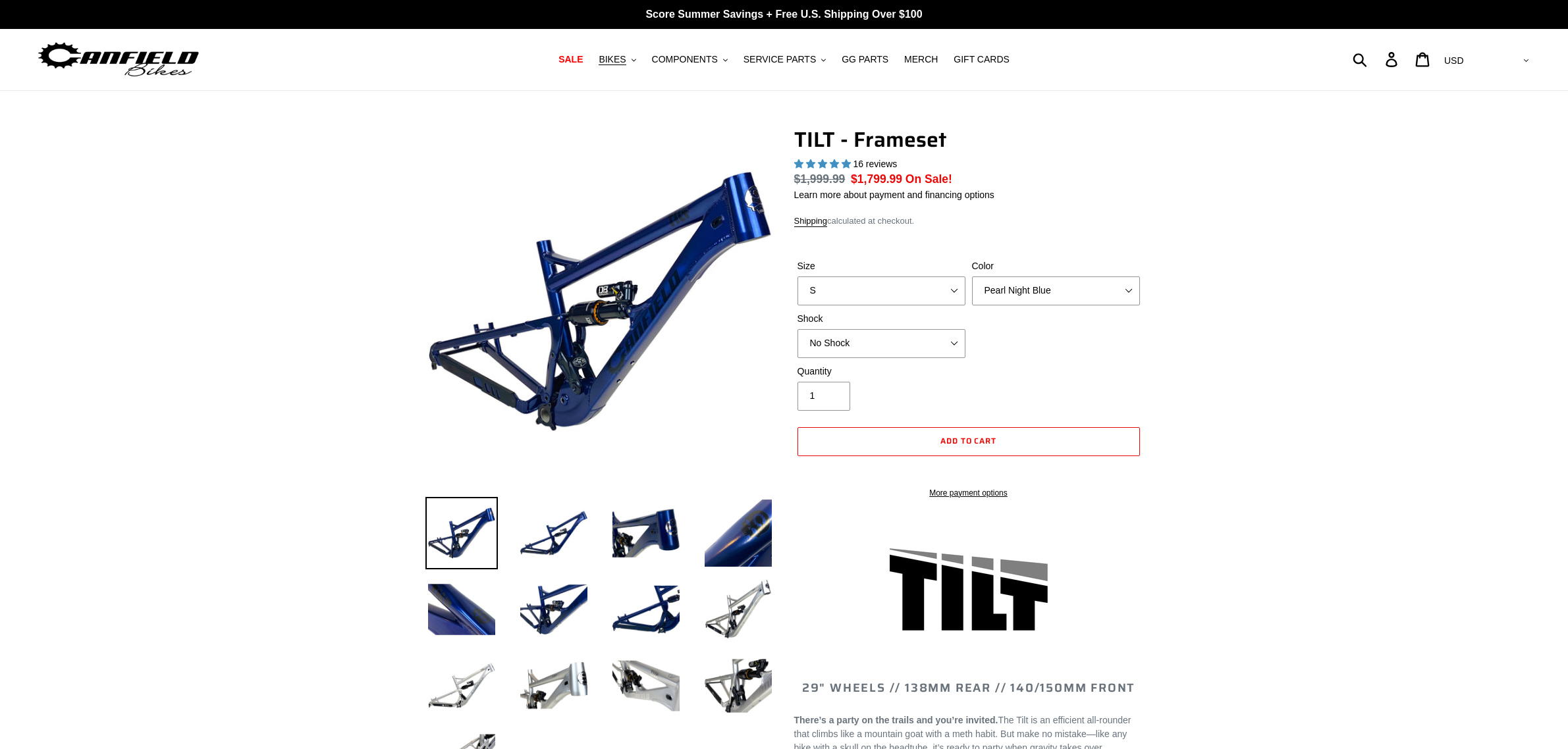
select select "highest-rating"
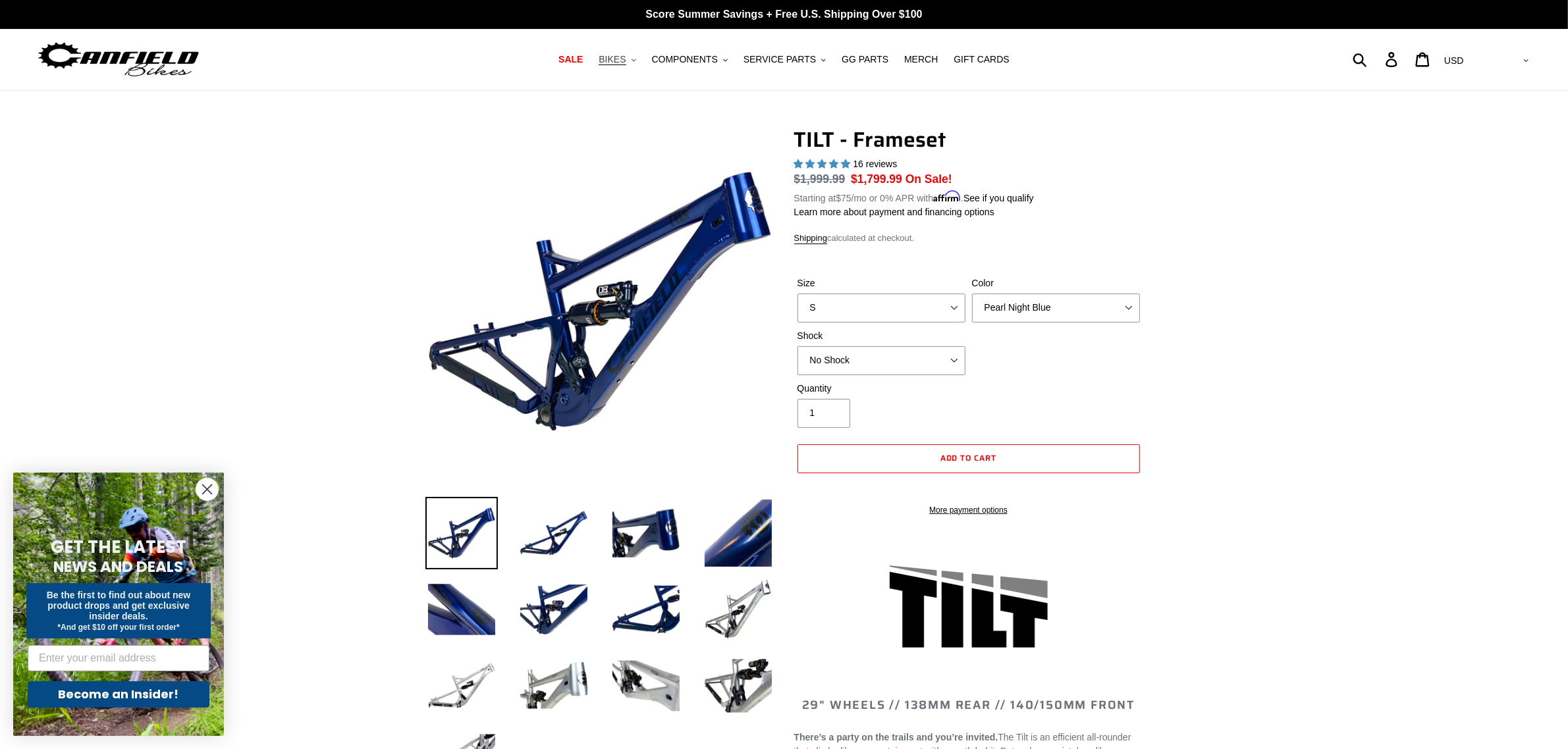
click at [640, 63] on button "BIKES .cls-1{fill:#231f20}" at bounding box center [617, 59] width 50 height 18
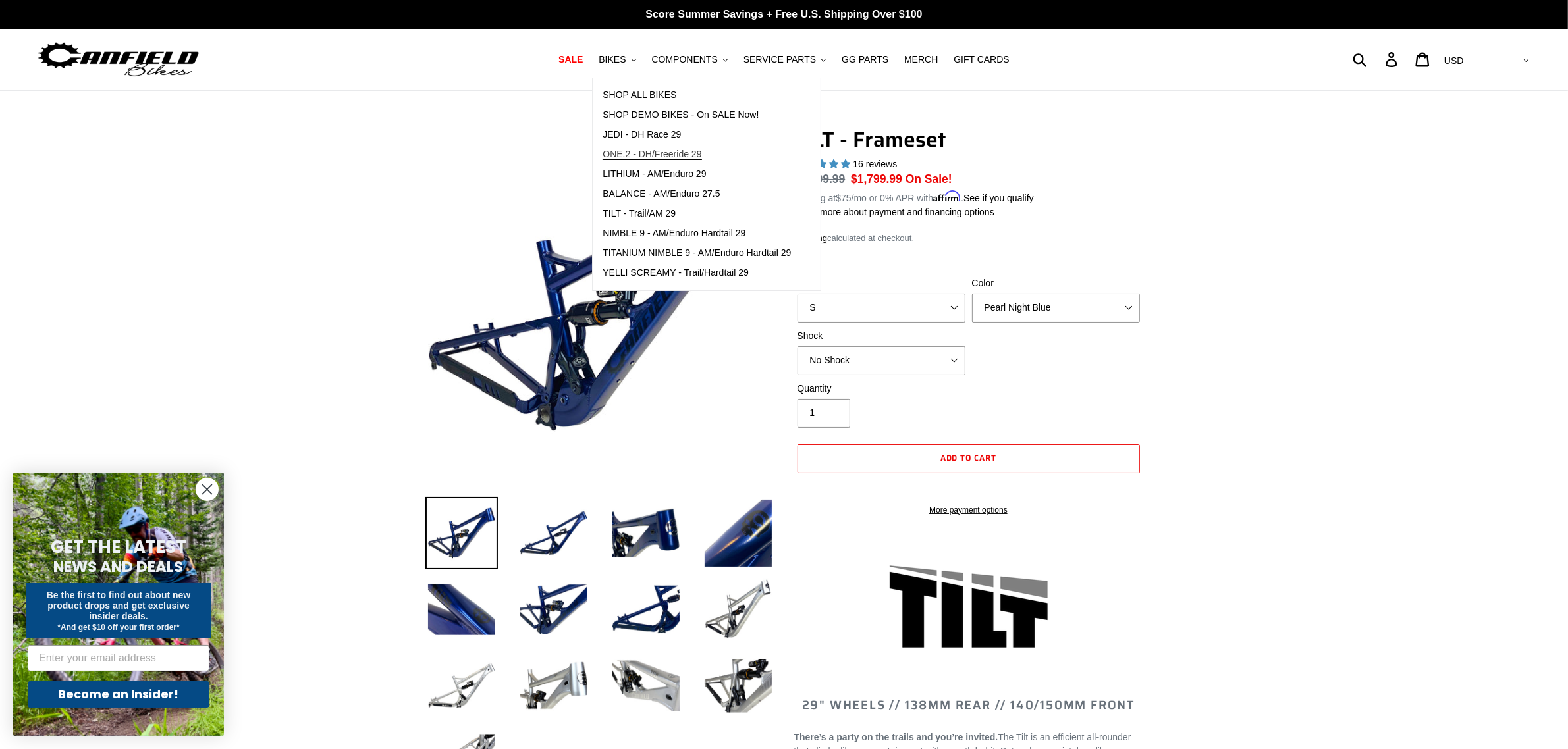
click at [669, 156] on span "ONE.2 - DH/Freeride 29" at bounding box center [652, 154] width 99 height 11
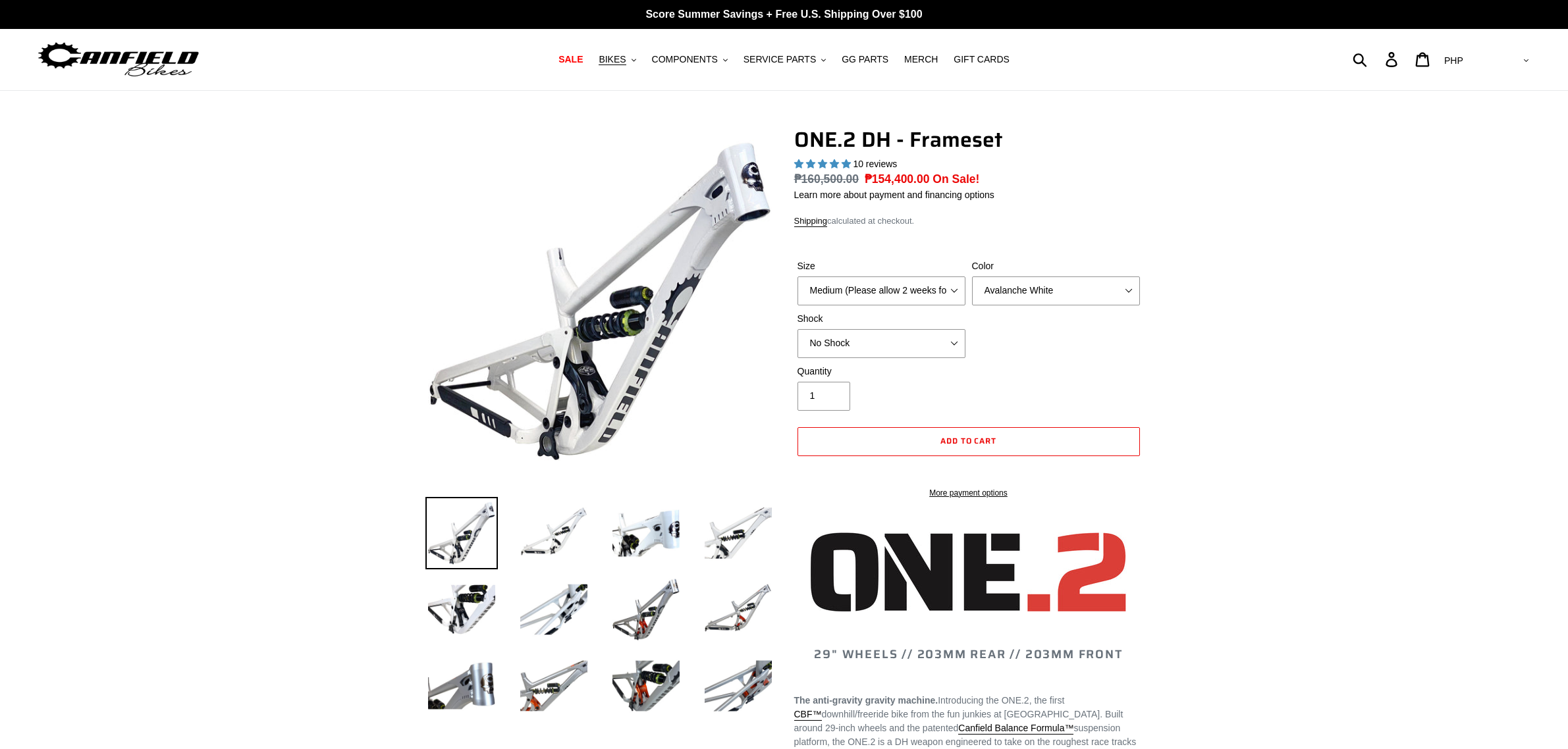
select select "highest-rating"
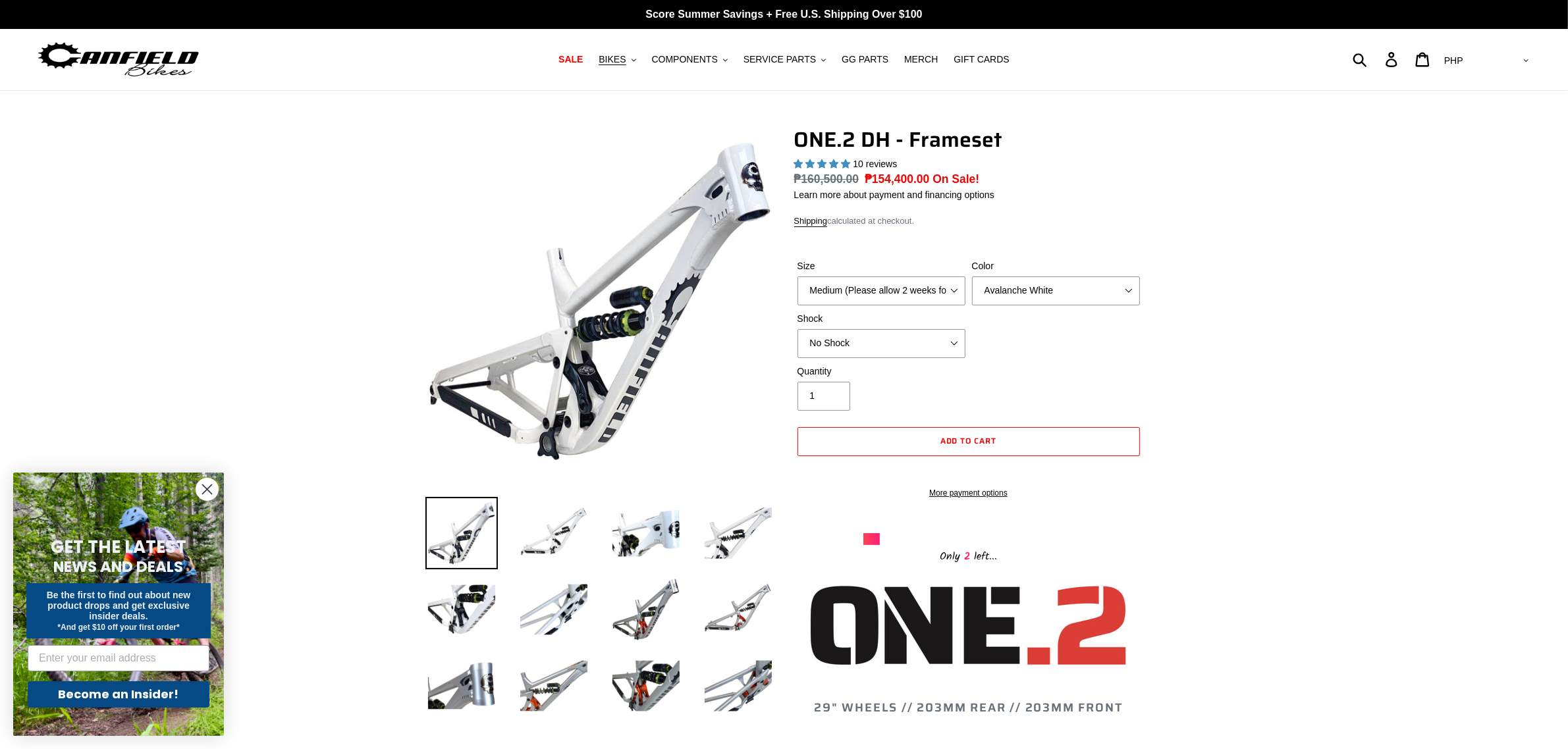
click at [1513, 65] on select "AED AFN ALL AMD ANG AUD AWG AZN BAM BBD BDT BGN BIF BND BOB BSD BWP BZD CAD CDF…" at bounding box center [1484, 60] width 92 height 24
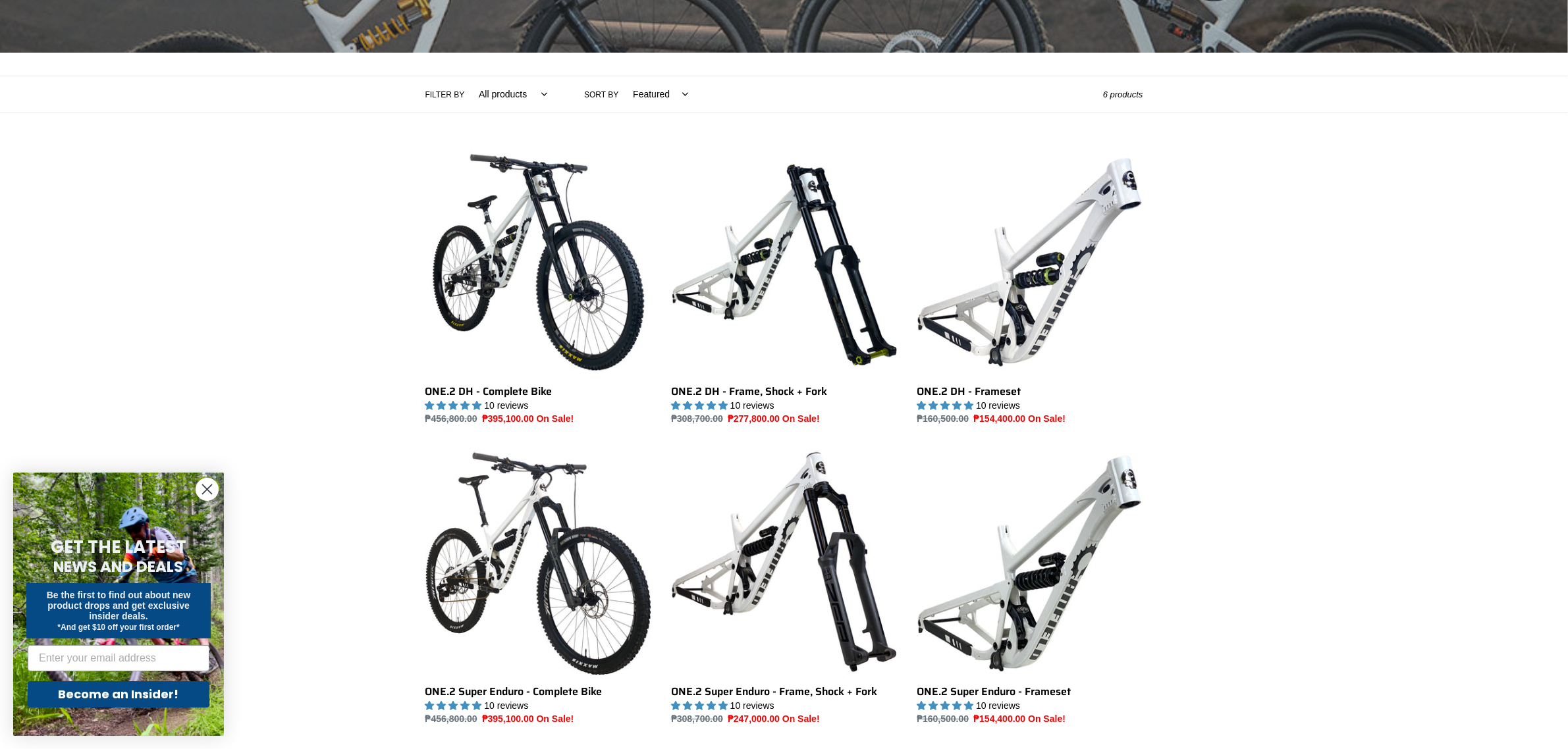
scroll to position [330, 0]
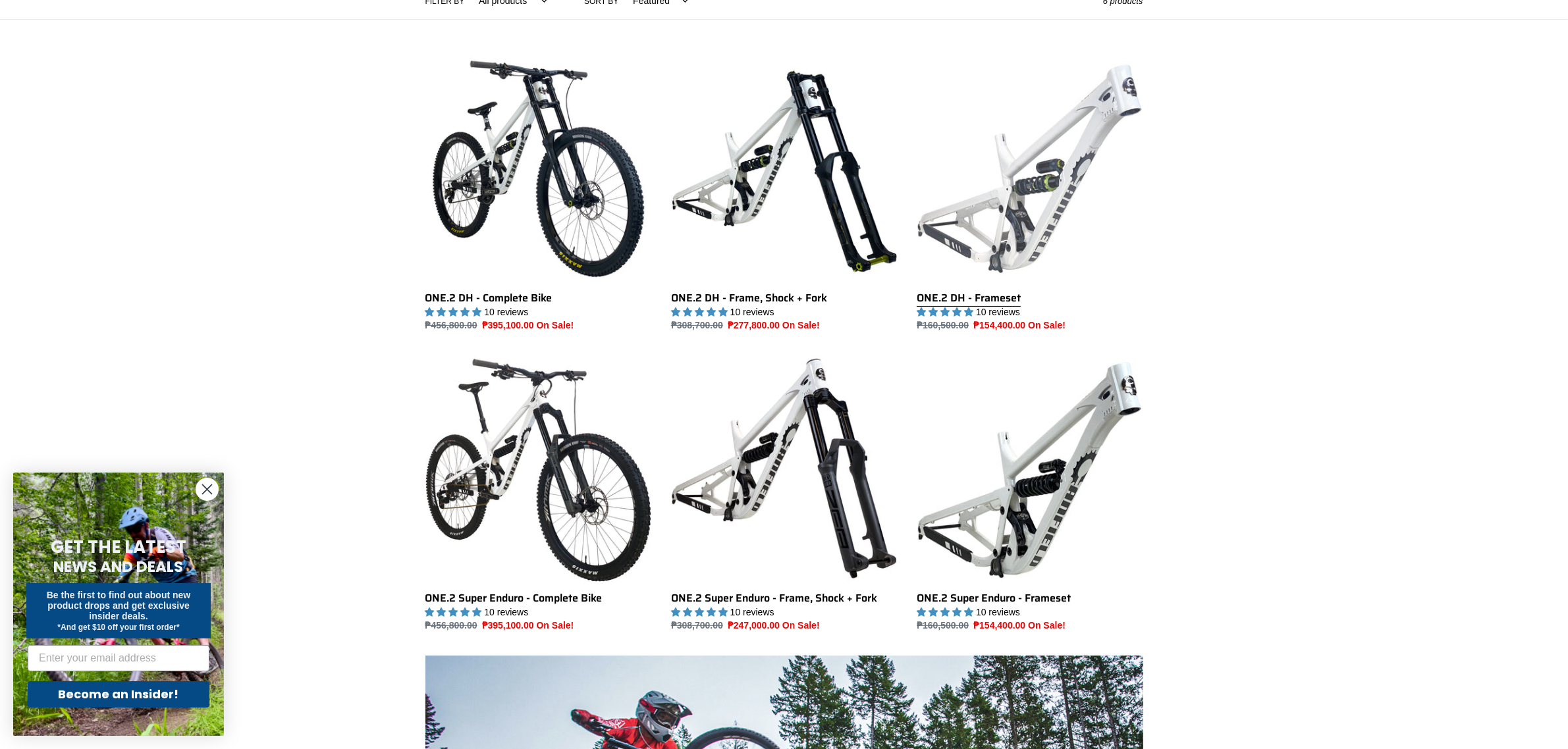
click at [994, 196] on link "ONE.2 DH - Frameset" at bounding box center [1028, 194] width 225 height 278
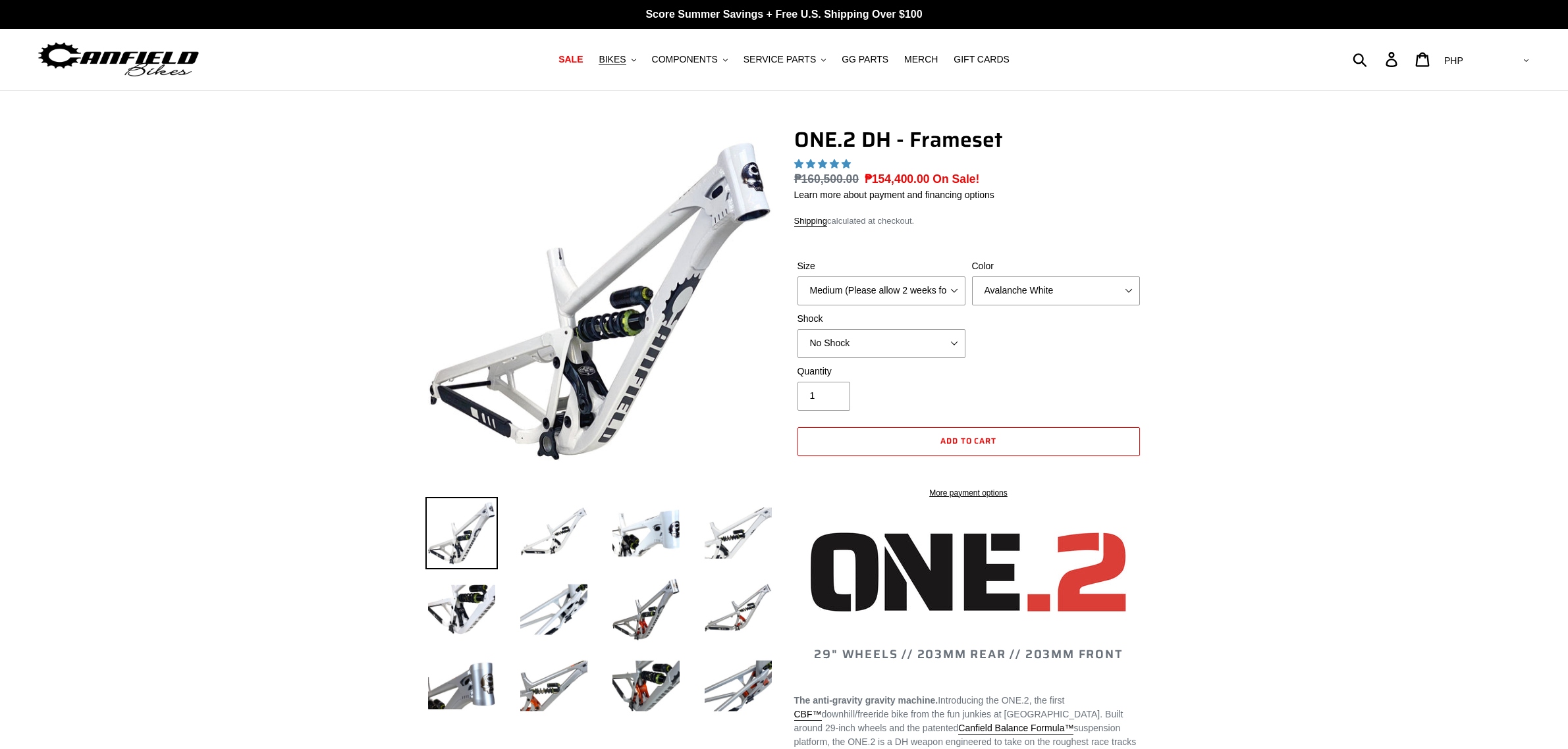
select select "highest-rating"
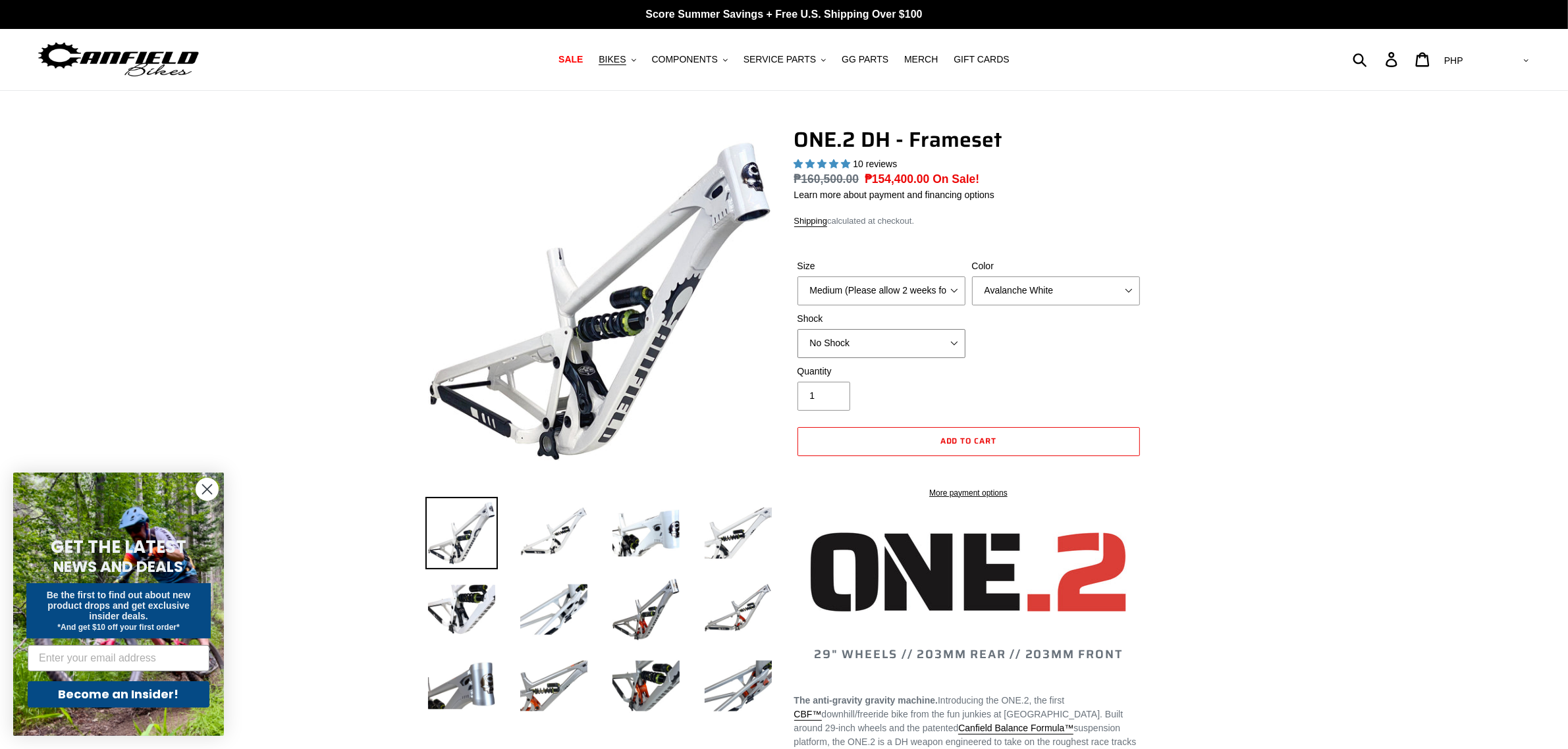
drag, startPoint x: 894, startPoint y: 337, endPoint x: 894, endPoint y: 349, distance: 12.0
click at [894, 337] on select "No Shock Fox DHX2 Coil RockShox Vivid Coil EXT Storia LOK V3 (Custom Order)" at bounding box center [881, 344] width 168 height 29
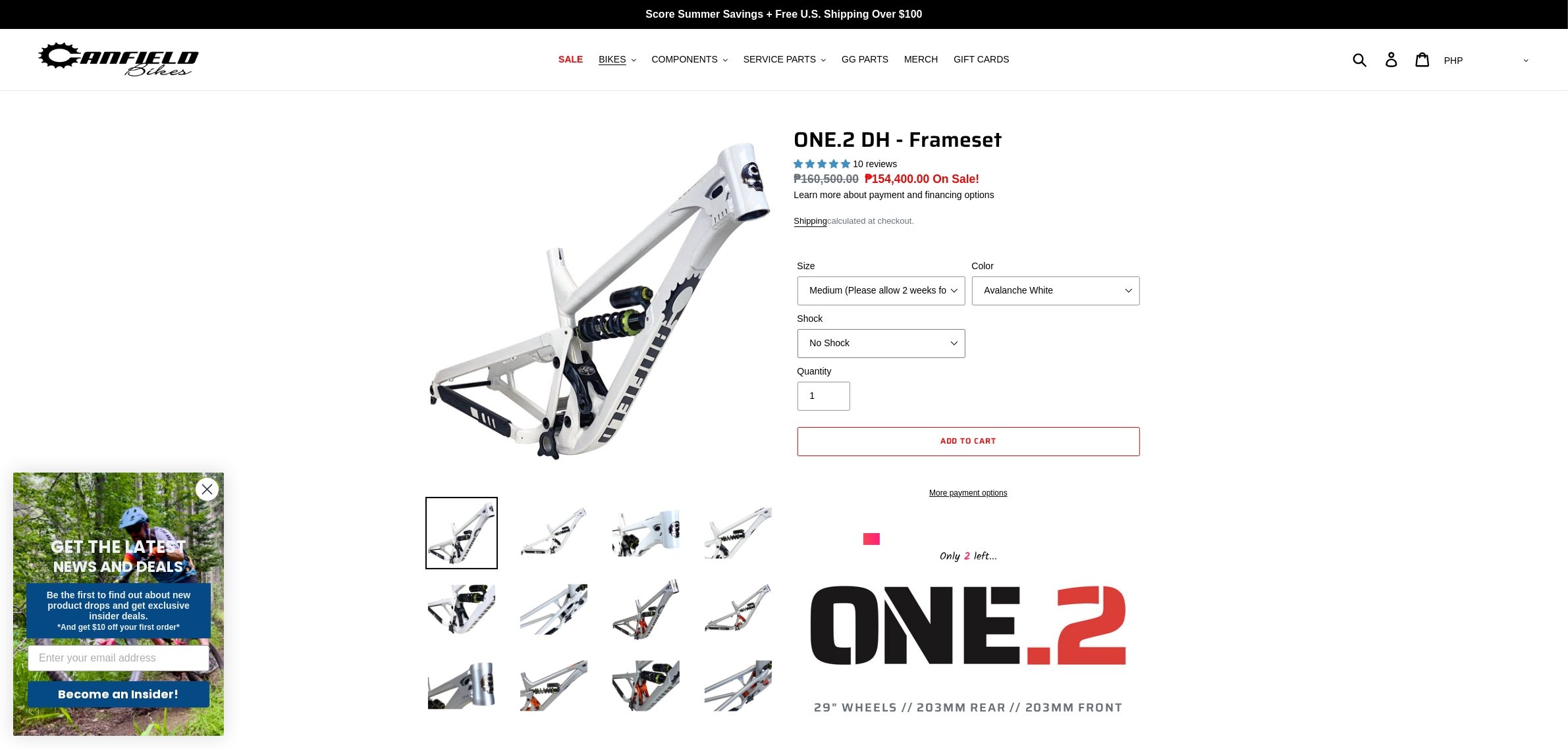
select select "Fox DHX2 Coil"
click at [797, 330] on select "No Shock Fox DHX2 Coil RockShox Vivid Coil EXT Storia LOK V3 (Custom Order)" at bounding box center [881, 344] width 168 height 29
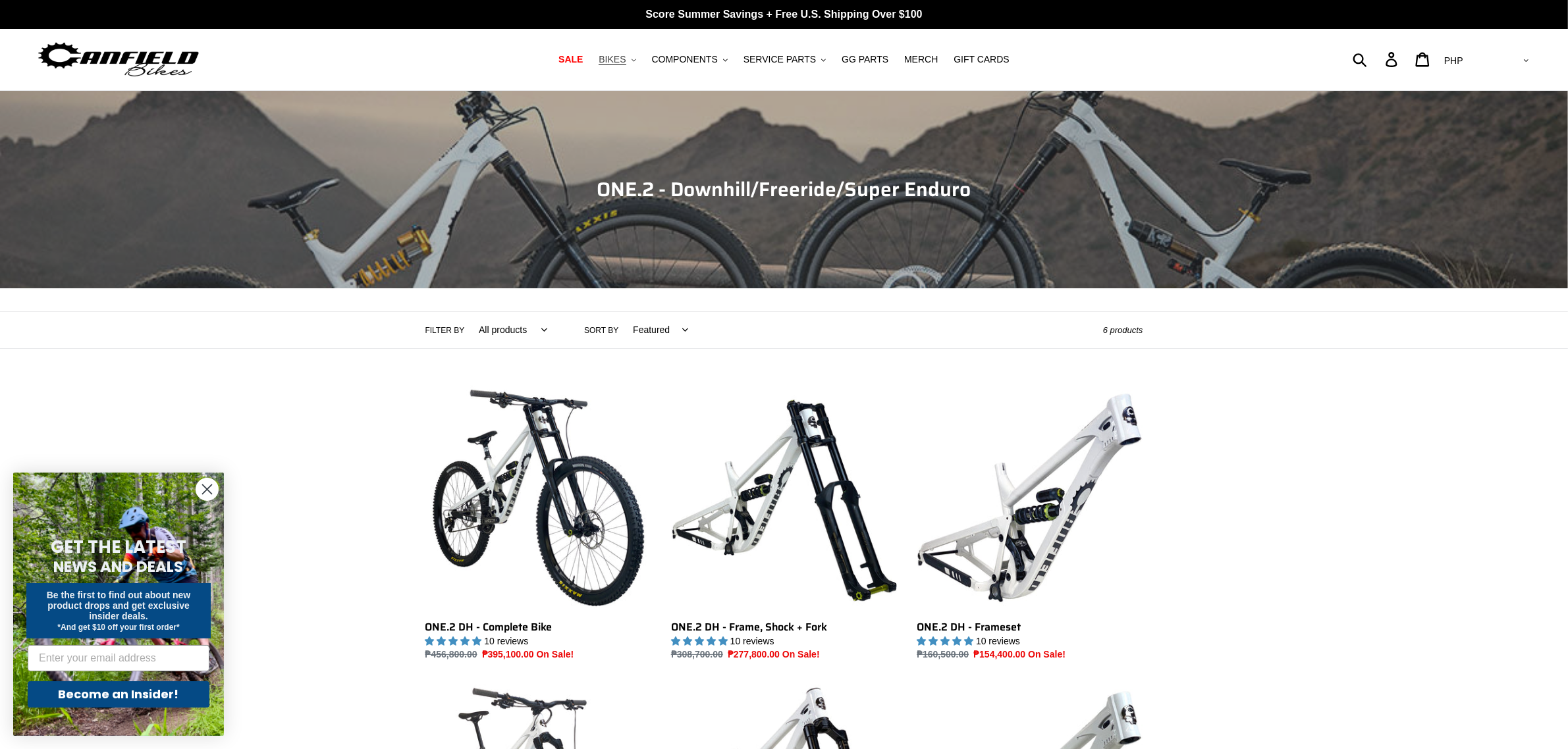
click at [624, 54] on span "BIKES" at bounding box center [612, 59] width 27 height 11
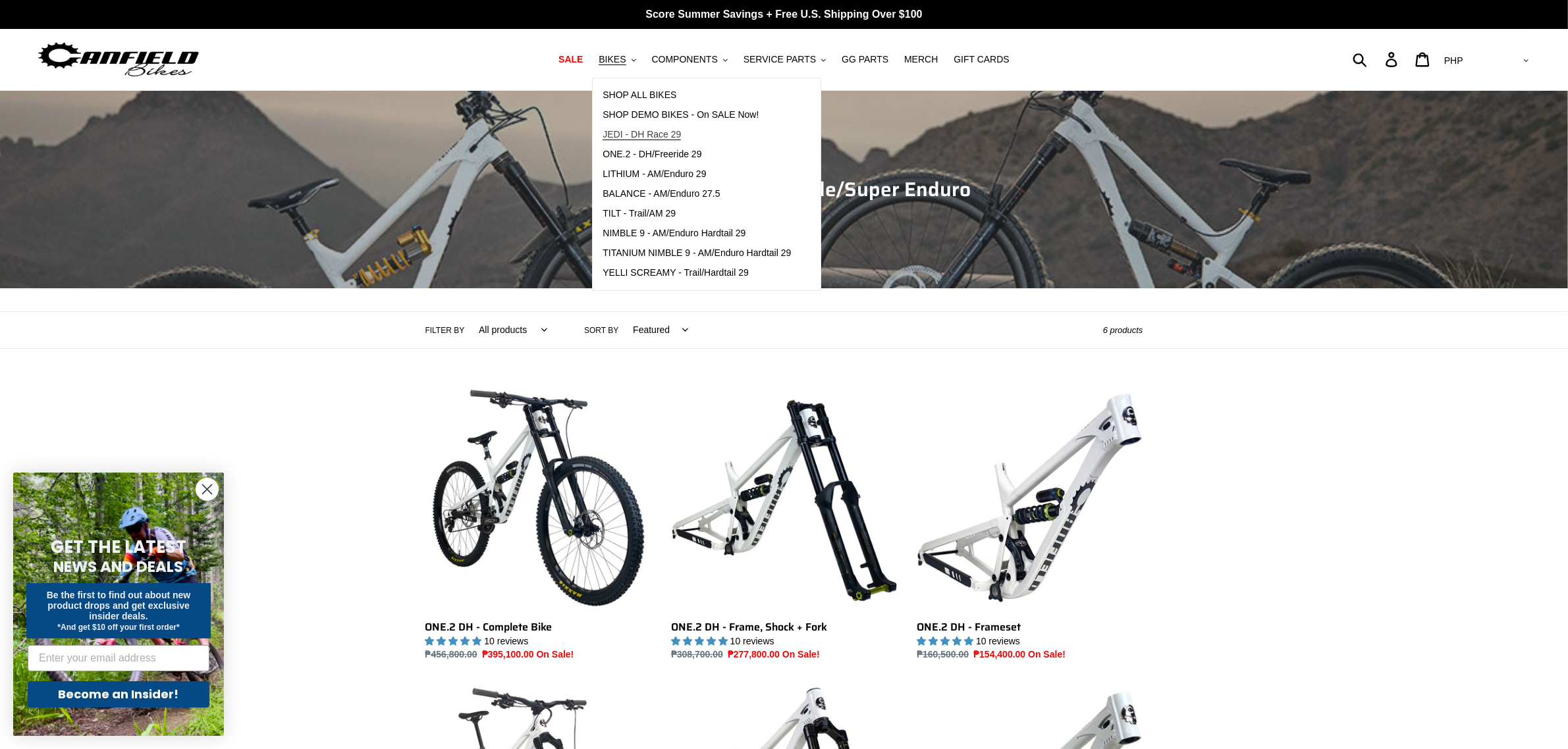
click at [678, 129] on span "JEDI - DH Race 29" at bounding box center [641, 135] width 78 height 11
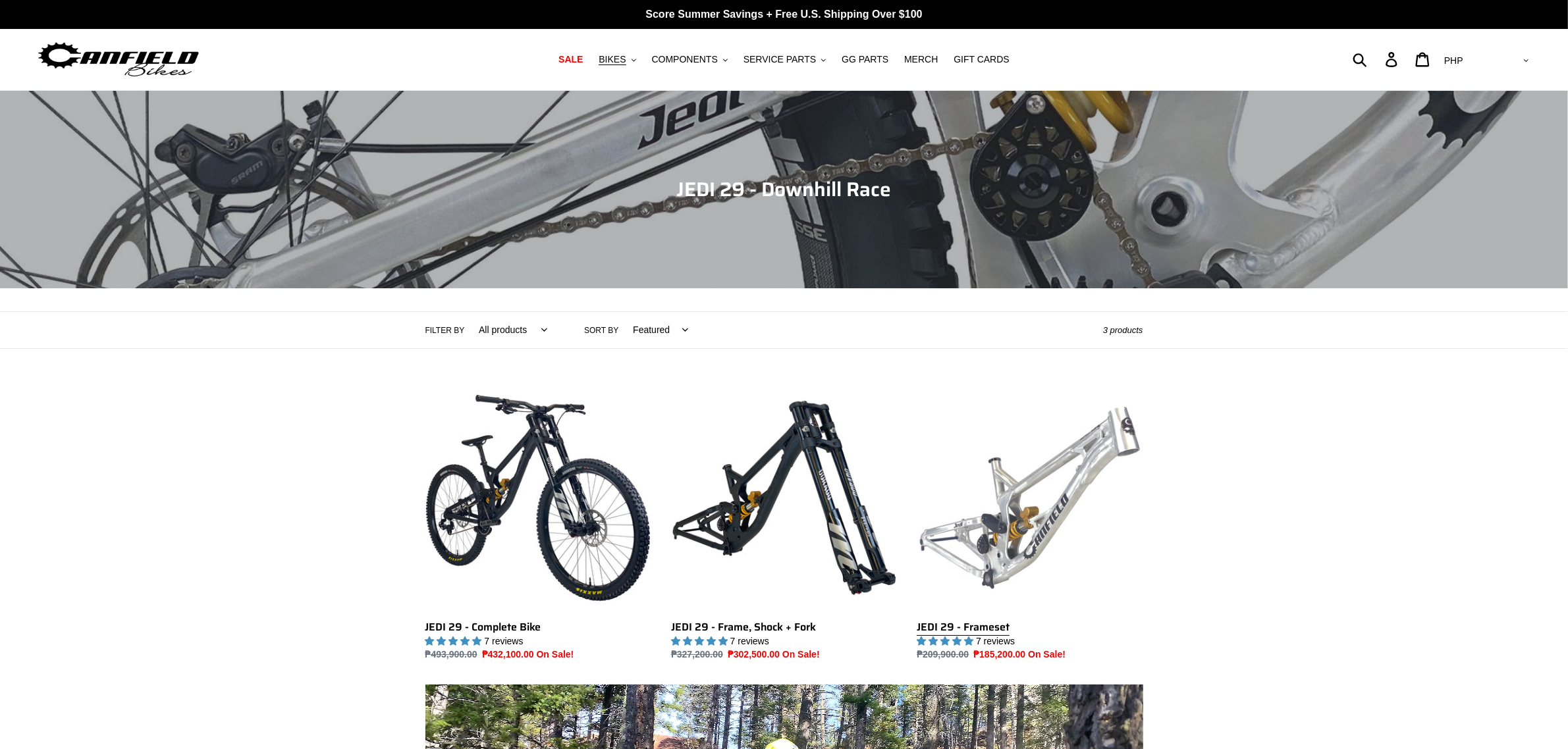
click at [1116, 458] on link "JEDI 29 - Frameset" at bounding box center [1028, 524] width 225 height 278
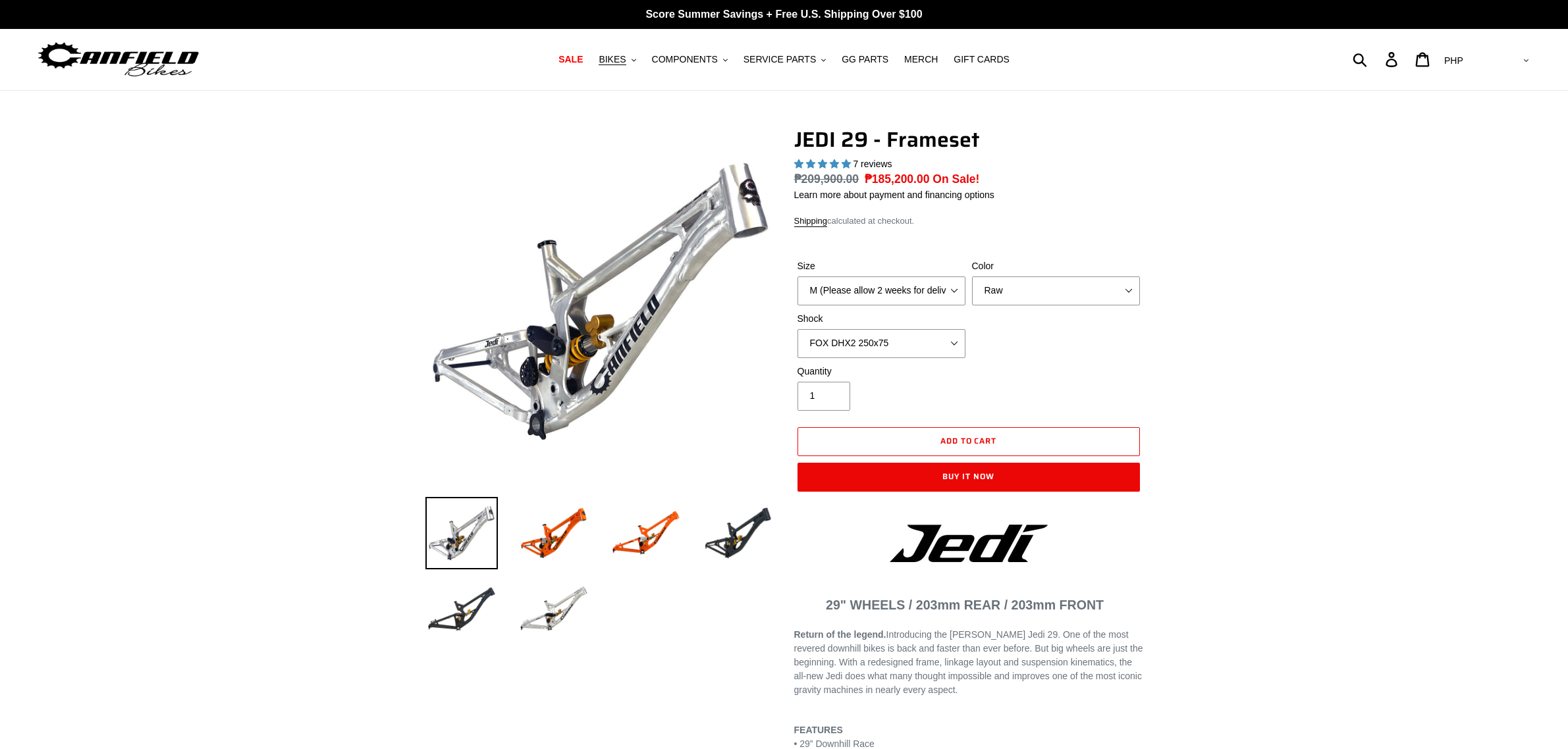
select select "highest-rating"
